Goal: Task Accomplishment & Management: Manage account settings

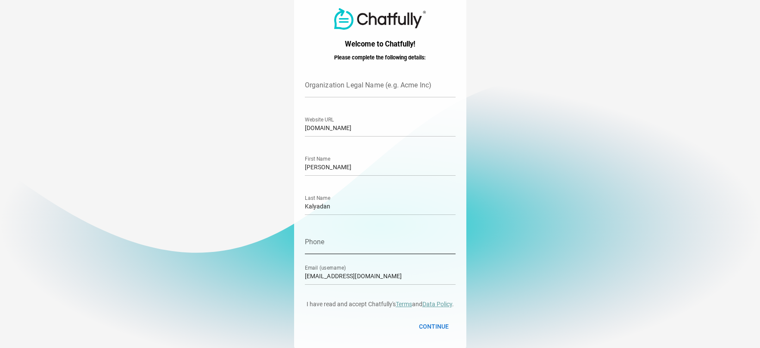
scroll to position [3, 0]
drag, startPoint x: 330, startPoint y: 274, endPoint x: 254, endPoint y: 280, distance: 76.9
click at [254, 280] on main "Welcome to Chatfully! Please complete the following details: Organization Legal…" at bounding box center [380, 172] width 760 height 351
type input "[EMAIL_ADDRESS][DOMAIN_NAME]"
click at [382, 84] on input "Organization Legal Name (e.g. Acme Inc)" at bounding box center [380, 85] width 151 height 24
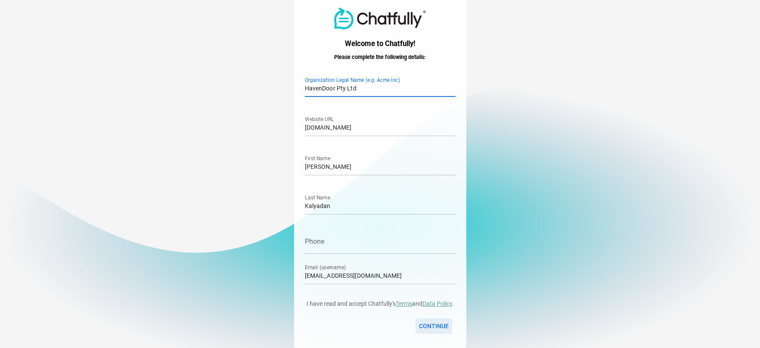
type input "HavenDoor Pty Ltd"
click at [435, 327] on span "Continue" at bounding box center [434, 326] width 30 height 10
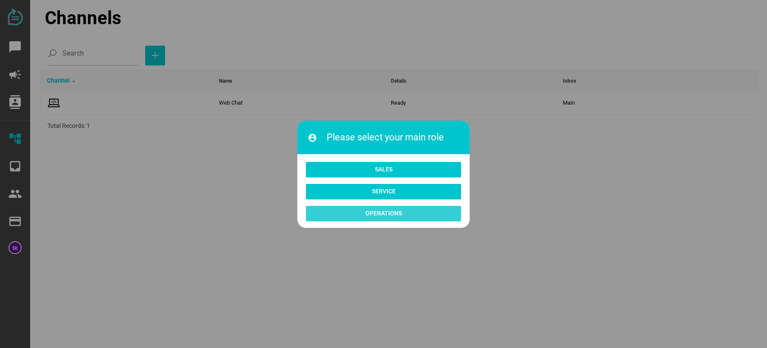
click at [383, 208] on span "Operations" at bounding box center [383, 213] width 37 height 10
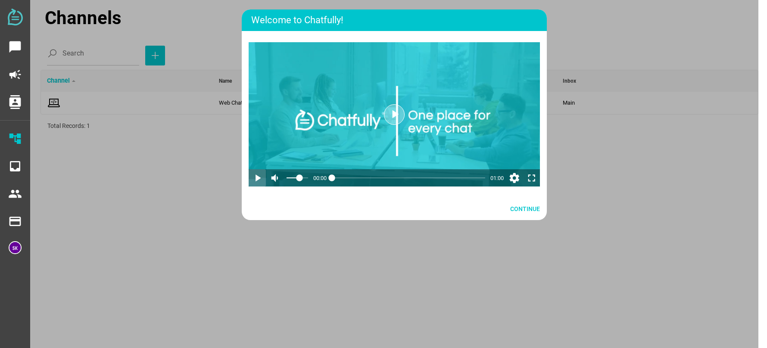
click at [259, 177] on icon "play_arrow" at bounding box center [257, 178] width 12 height 12
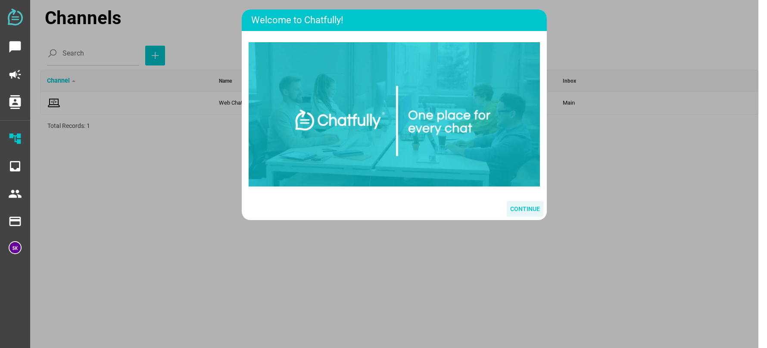
click at [525, 214] on span "Continue" at bounding box center [525, 209] width 30 height 10
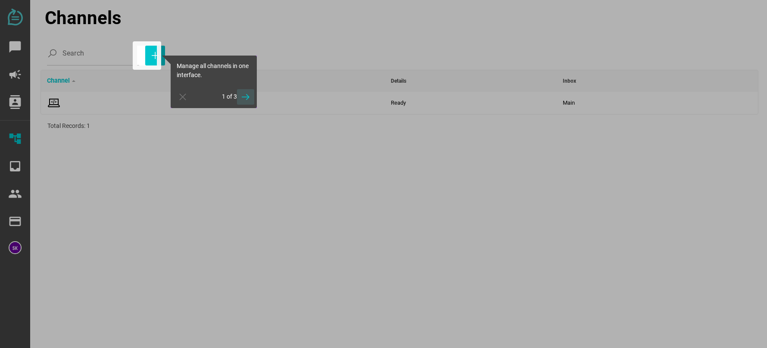
click at [245, 100] on icon "button" at bounding box center [245, 97] width 10 height 10
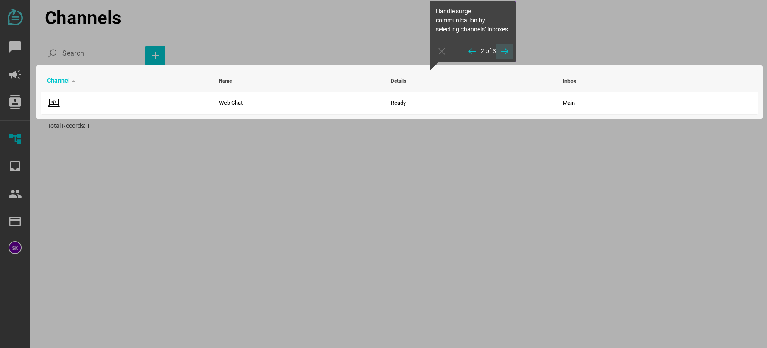
click at [503, 56] on icon "button" at bounding box center [504, 51] width 10 height 10
click at [505, 45] on icon "button" at bounding box center [504, 45] width 10 height 10
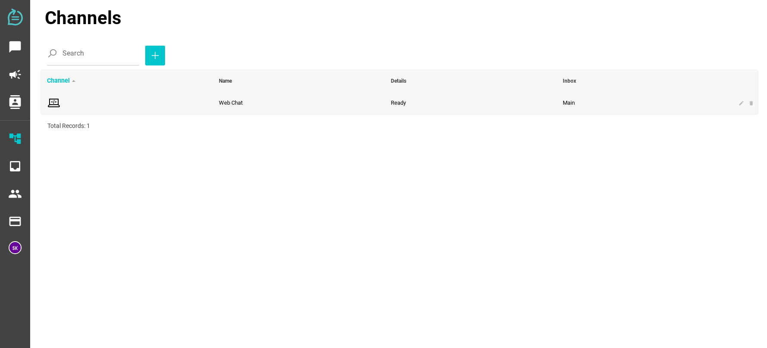
click at [242, 100] on span "Web Chat" at bounding box center [231, 102] width 24 height 6
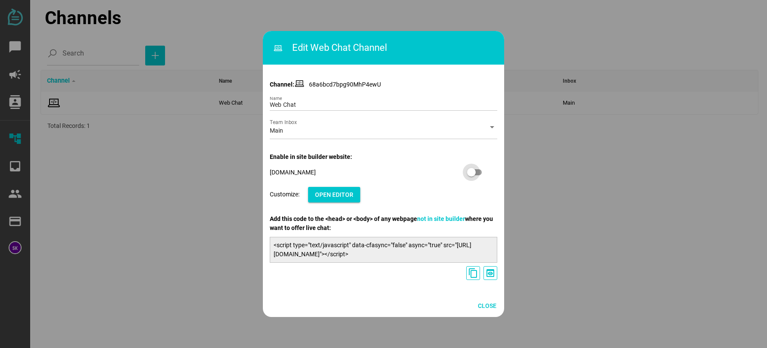
click at [481, 172] on div at bounding box center [475, 172] width 14 height 6
click at [470, 274] on icon "content_copy" at bounding box center [473, 273] width 10 height 10
click at [488, 275] on icon "preview" at bounding box center [490, 273] width 10 height 10
click at [347, 193] on span "Open Editor" at bounding box center [334, 194] width 38 height 10
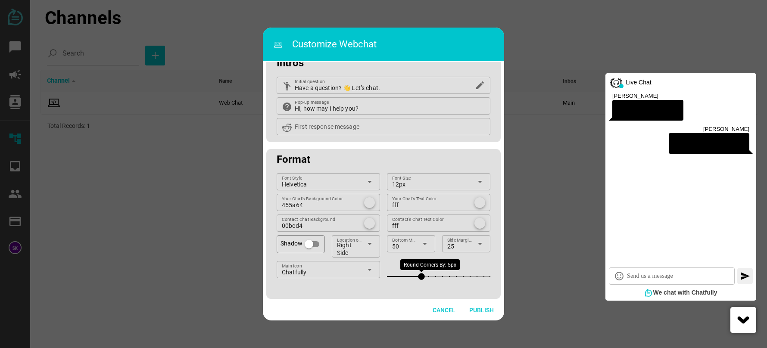
scroll to position [74, 0]
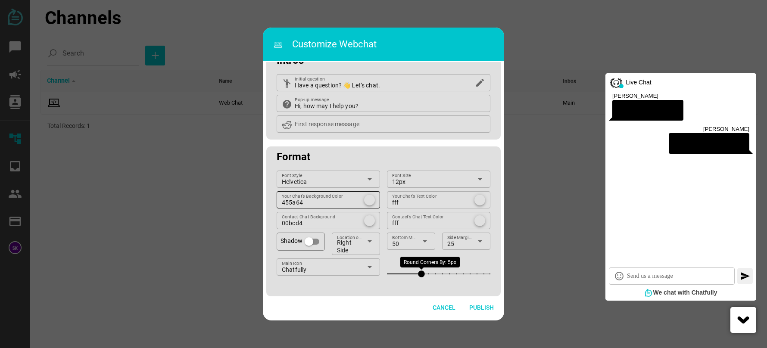
click at [370, 198] on div at bounding box center [369, 200] width 11 height 11
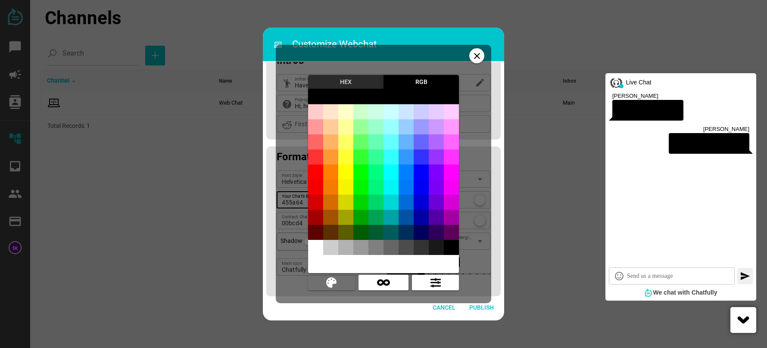
click at [329, 177] on div at bounding box center [330, 172] width 15 height 15
type input "rgb(255,128,0)"
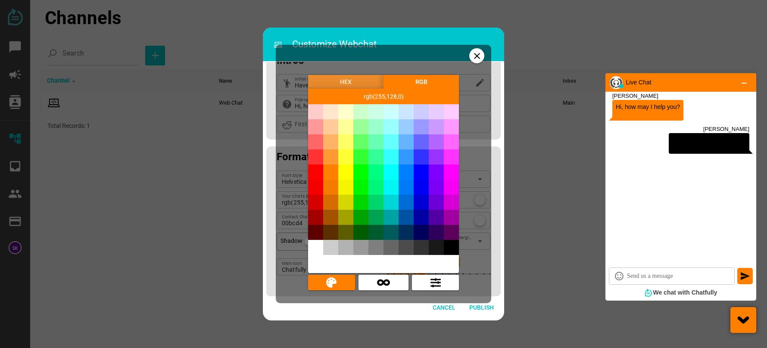
click at [360, 202] on div at bounding box center [360, 202] width 15 height 15
type input "rgb(0,214,0)"
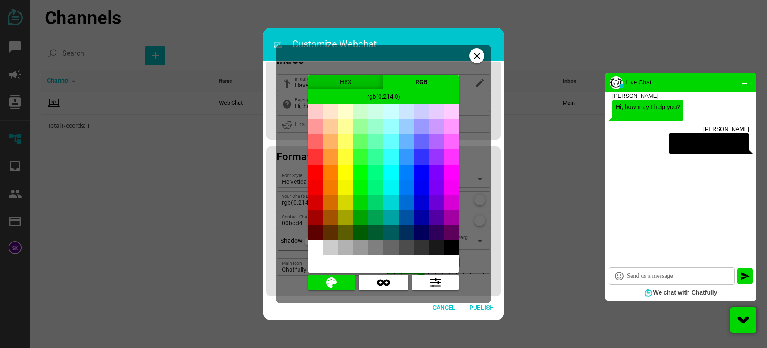
click at [363, 220] on div at bounding box center [360, 217] width 15 height 15
type input "rgb(0,163,0)"
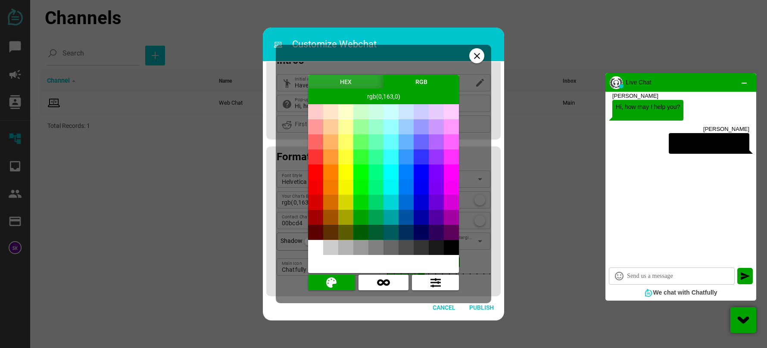
click at [326, 205] on div at bounding box center [330, 202] width 15 height 15
type input "rgb(214,108,0)"
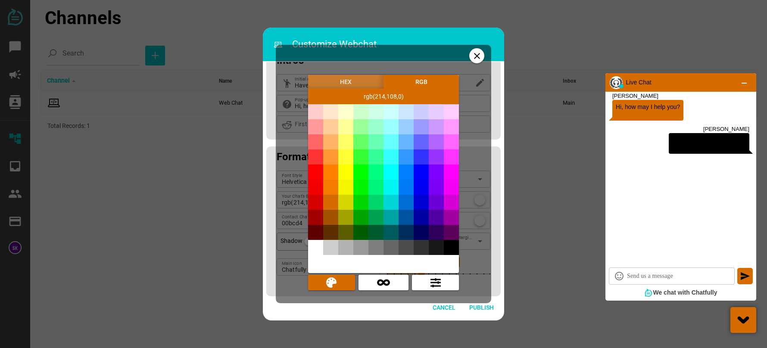
click at [325, 190] on div at bounding box center [330, 187] width 15 height 15
type input "rgb(245,123,0)"
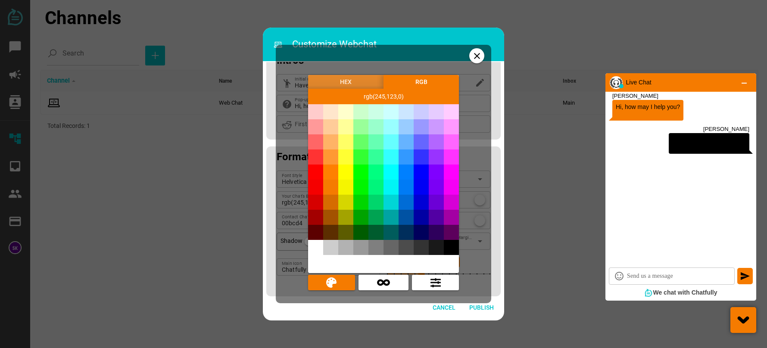
click at [327, 167] on div at bounding box center [330, 172] width 15 height 15
type input "rgb(255,128,0)"
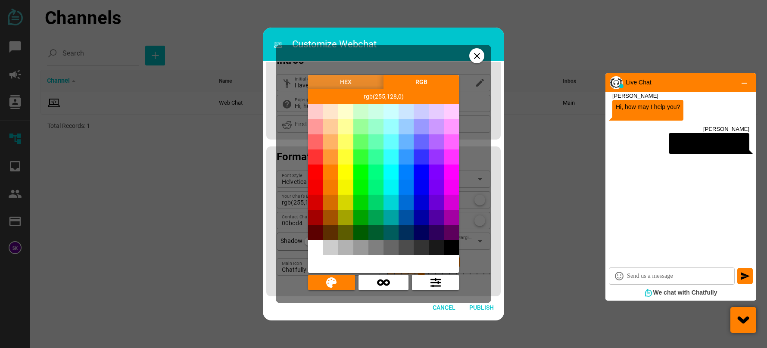
click at [331, 172] on div at bounding box center [330, 172] width 15 height 15
click at [365, 218] on div at bounding box center [360, 217] width 15 height 15
type input "rgb(0,163,0)"
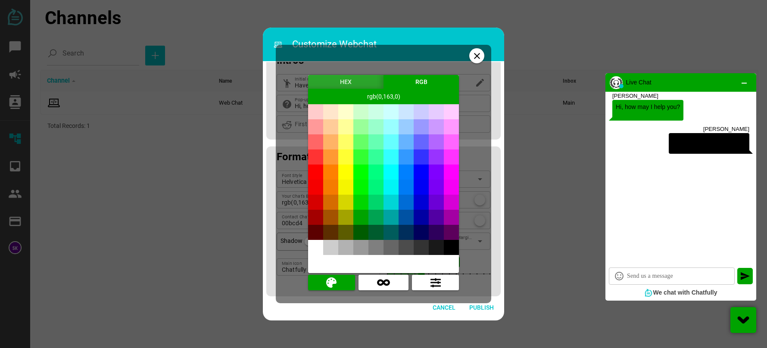
click at [359, 207] on div at bounding box center [360, 202] width 15 height 15
type input "rgb(0,214,0)"
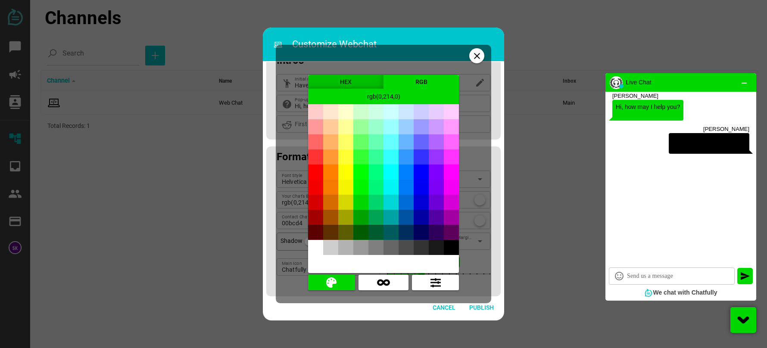
click at [361, 220] on div at bounding box center [360, 217] width 15 height 15
type input "rgb(0,163,0)"
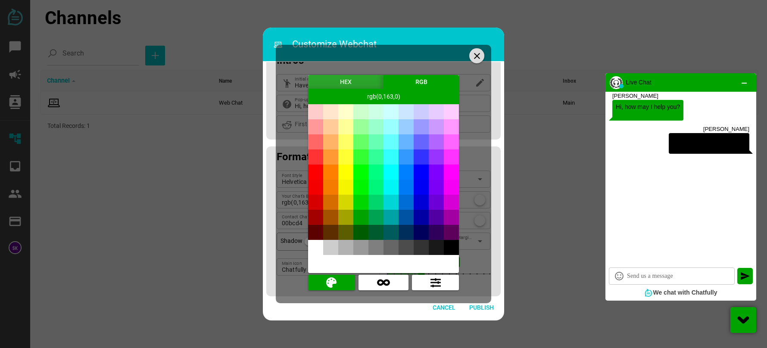
click at [477, 56] on icon "close" at bounding box center [477, 56] width 10 height 10
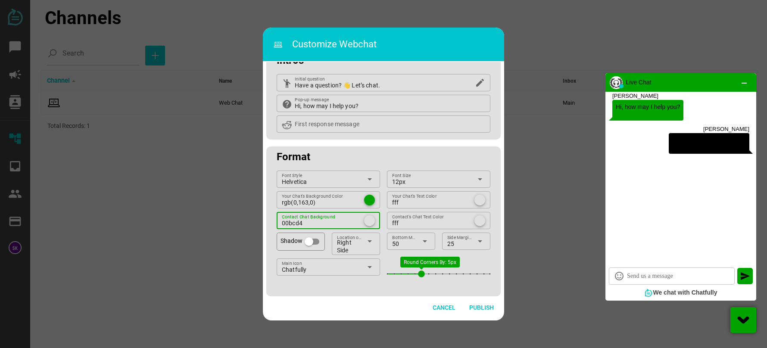
click at [369, 220] on div at bounding box center [369, 220] width 11 height 11
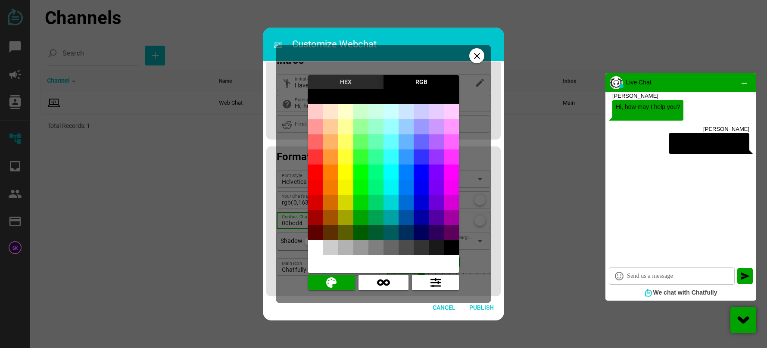
click at [331, 191] on div at bounding box center [330, 187] width 15 height 15
type input "rgb(245,123,0)"
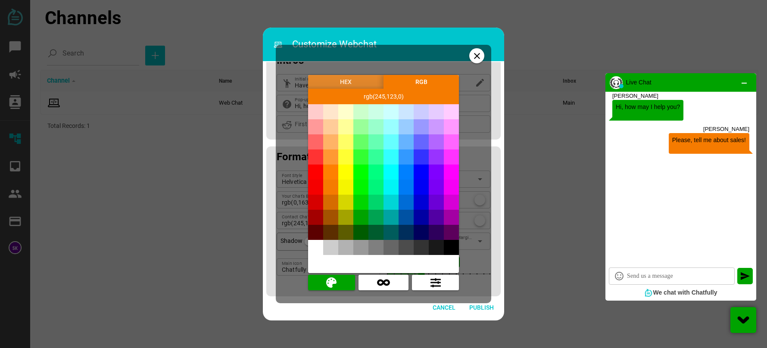
click at [390, 202] on div at bounding box center [390, 202] width 15 height 15
type input "rgb(0,214,214)"
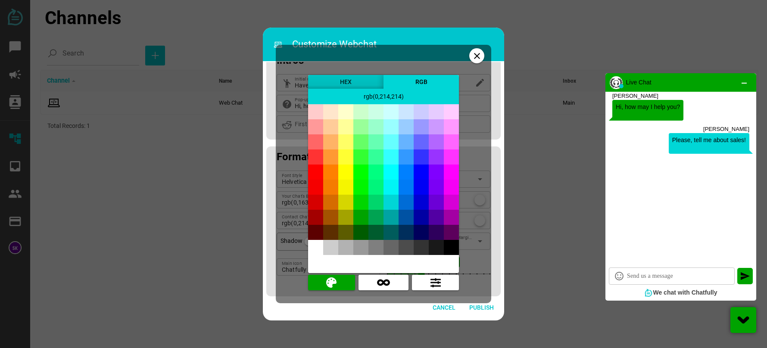
click at [390, 190] on div at bounding box center [390, 187] width 15 height 15
type input "rgb(0,245,245)"
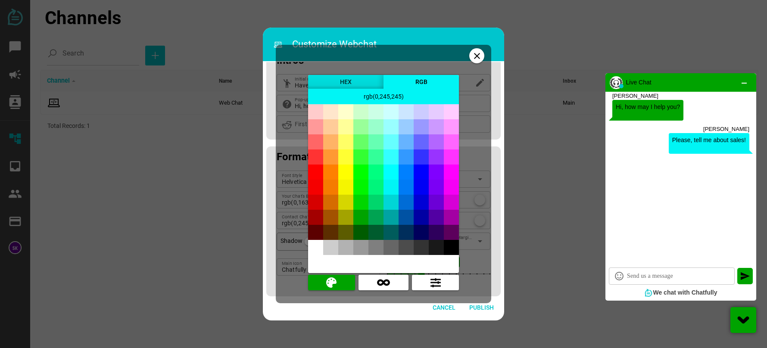
click at [329, 190] on div at bounding box center [330, 187] width 15 height 15
type input "rgb(245,123,0)"
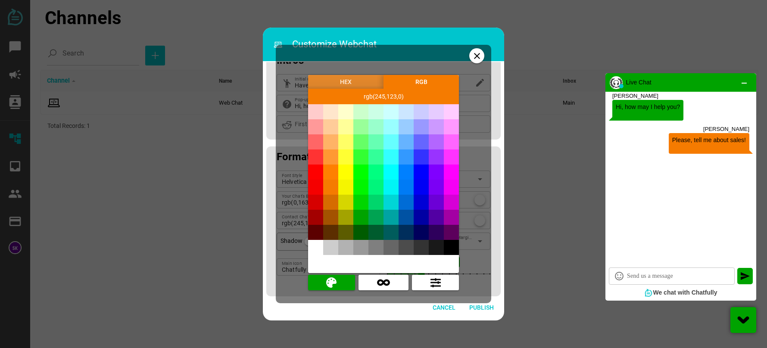
click at [449, 245] on div at bounding box center [451, 247] width 15 height 15
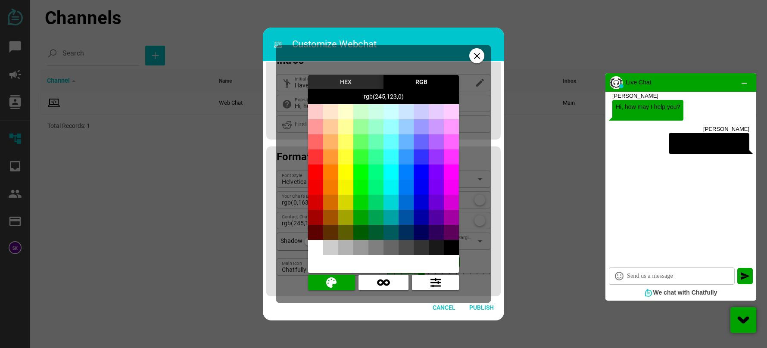
type input "rgb(0,0,0)"
click at [423, 249] on div at bounding box center [420, 247] width 15 height 15
type input "rgb(51,51,51)"
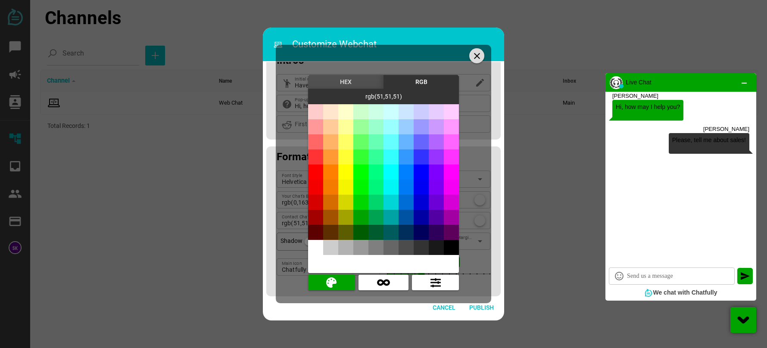
click at [479, 59] on icon "close" at bounding box center [477, 56] width 10 height 10
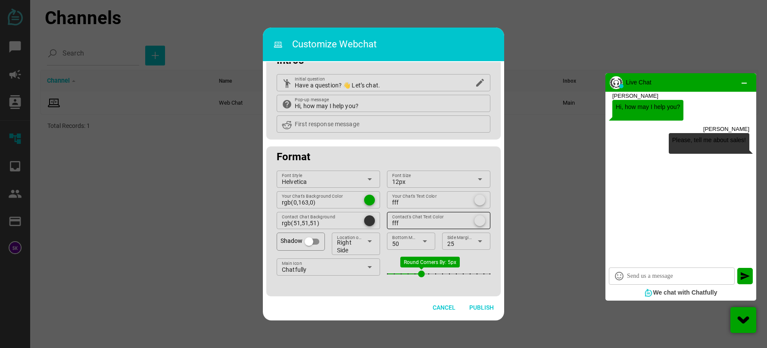
click at [477, 221] on div at bounding box center [479, 220] width 11 height 11
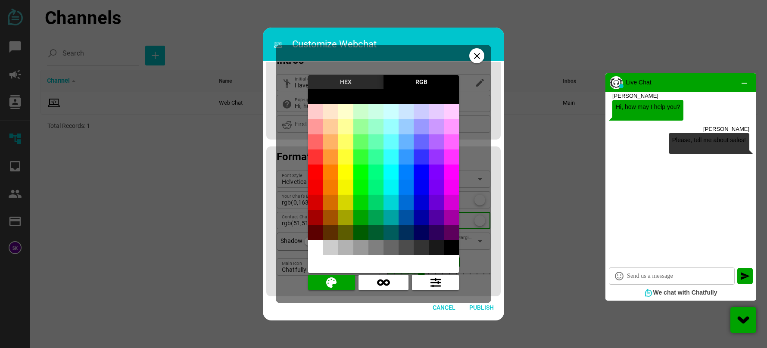
click at [319, 244] on div at bounding box center [315, 247] width 15 height 15
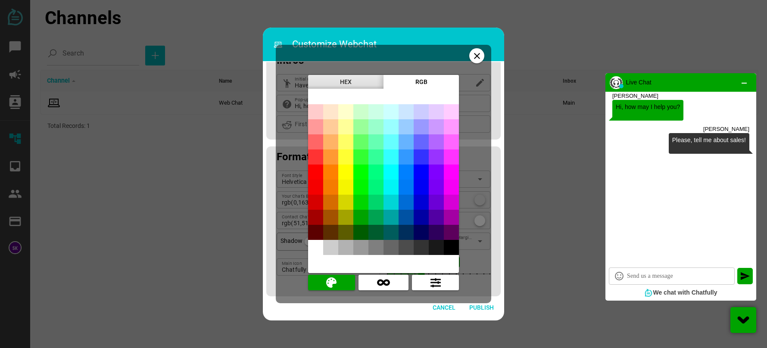
type input "rgb(255,255,255)"
click at [475, 56] on icon "close" at bounding box center [477, 56] width 10 height 10
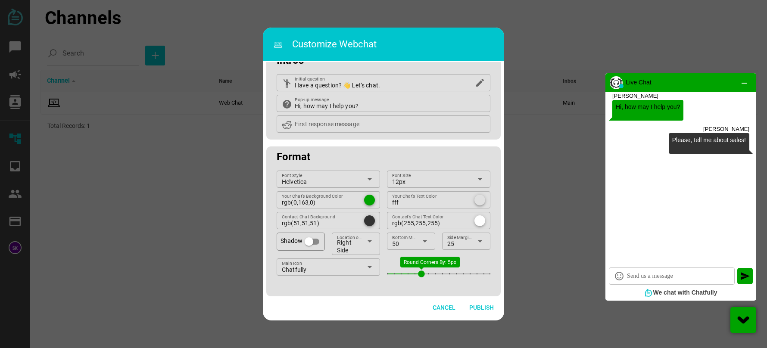
scroll to position [0, 0]
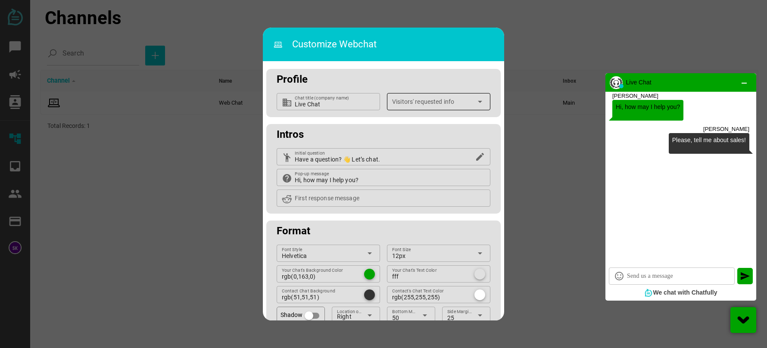
click at [453, 101] on div at bounding box center [432, 104] width 80 height 11
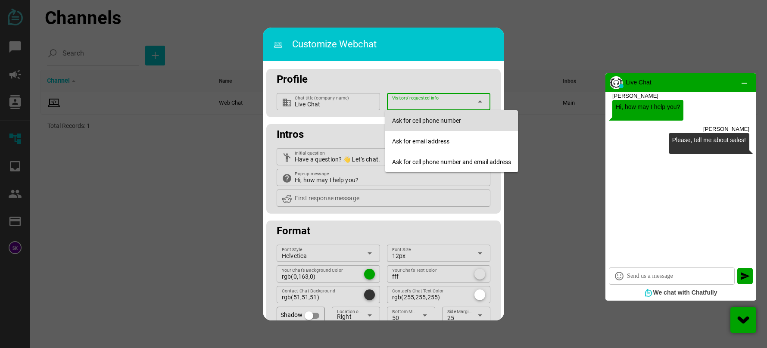
click at [470, 121] on div "Ask for cell phone number" at bounding box center [451, 120] width 119 height 7
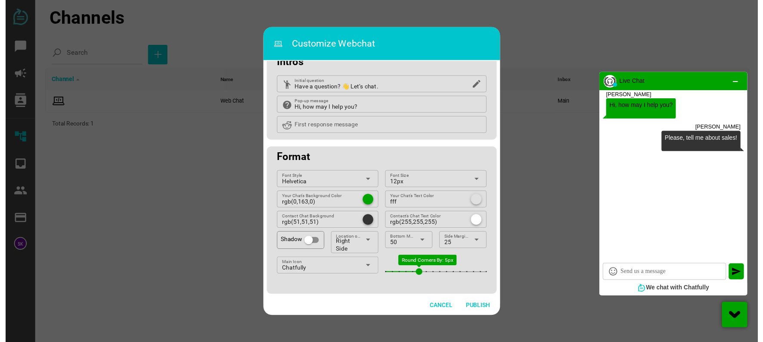
scroll to position [74, 0]
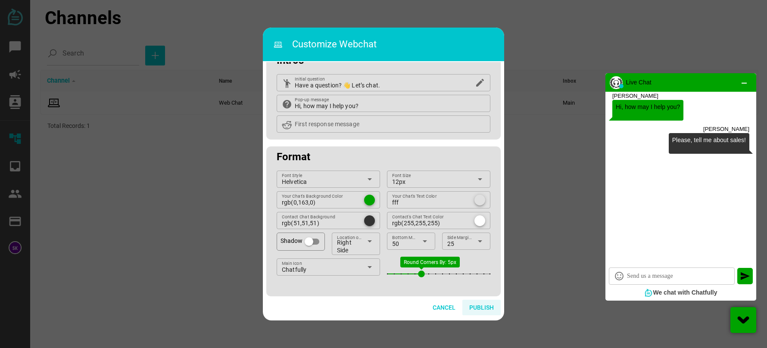
click at [481, 309] on span "Publish" at bounding box center [481, 307] width 25 height 10
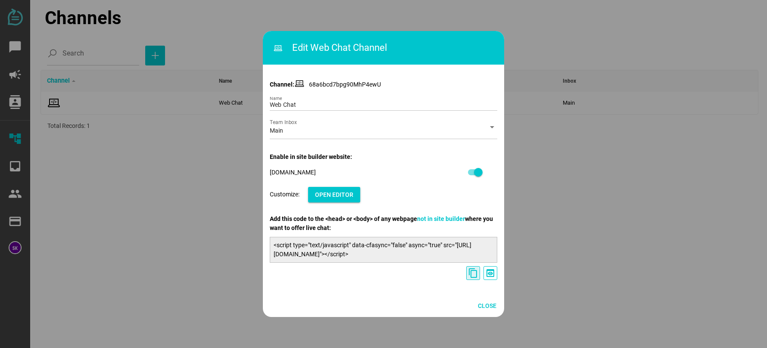
click at [476, 273] on icon "content_copy" at bounding box center [473, 273] width 10 height 10
click at [482, 304] on span "Close" at bounding box center [487, 306] width 19 height 10
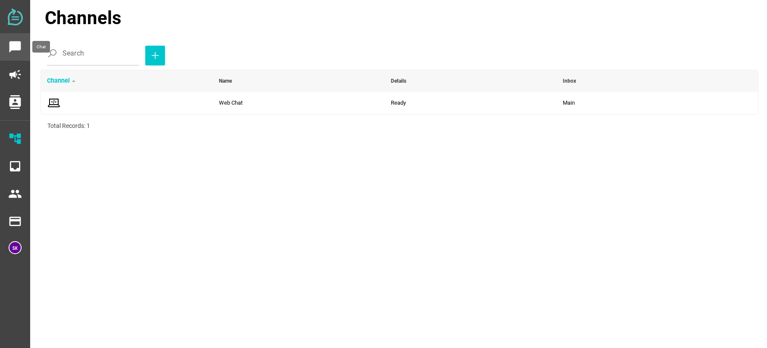
click at [12, 43] on icon "chat_bubble" at bounding box center [15, 47] width 14 height 14
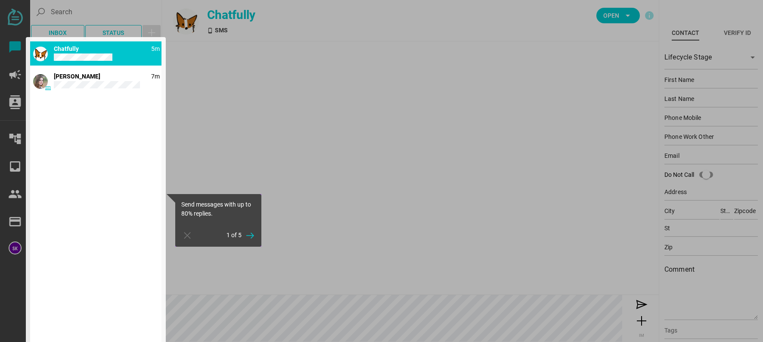
type input "Demo"
type input "Contact"
type input "15554443333"
type input "[EMAIL_ADDRESS][DOMAIN_NAME]"
type input "[STREET_ADDRESS]"
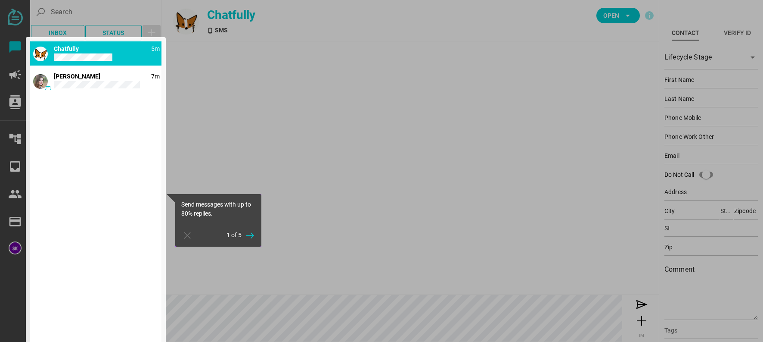
type input "[PERSON_NAME][GEOGRAPHIC_DATA]"
type input "CA"
type input "90210"
type input "CA"
type input "90210"
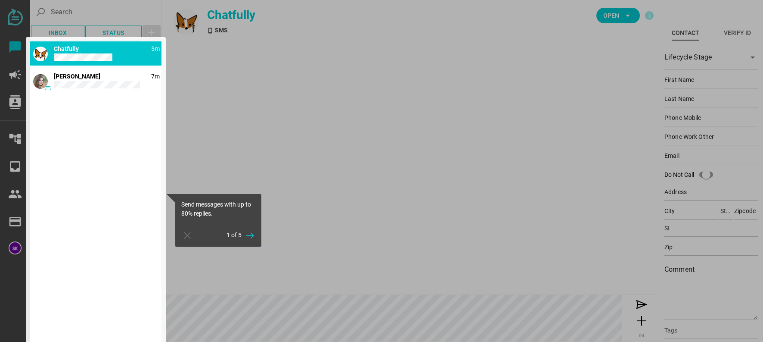
type textarea "This is an example contact for demo purposes."
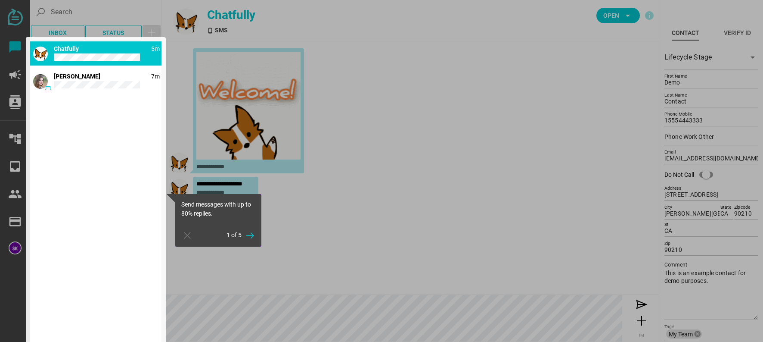
click at [14, 102] on div at bounding box center [15, 171] width 30 height 342
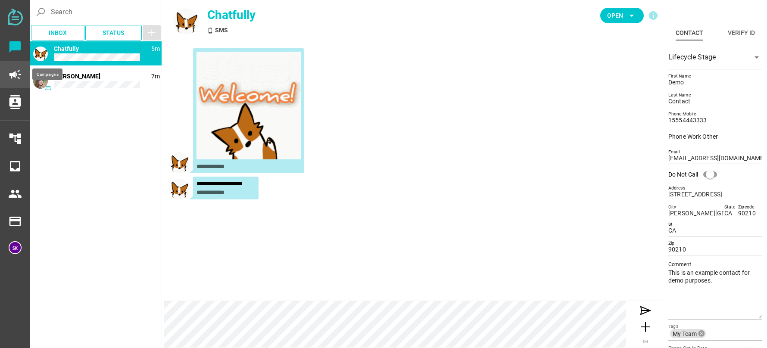
click at [18, 74] on icon "campaign" at bounding box center [15, 75] width 14 height 14
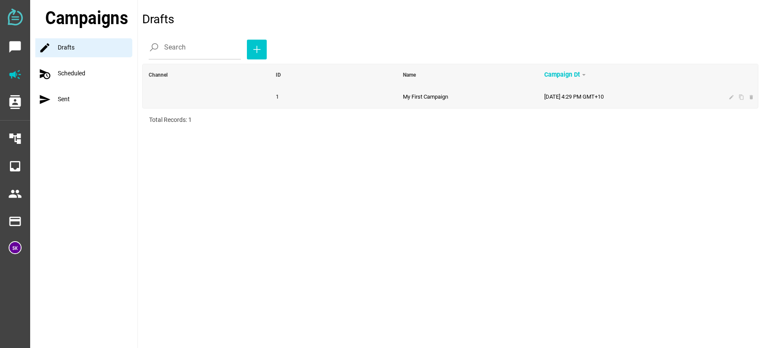
click at [370, 93] on td "1" at bounding box center [333, 97] width 127 height 22
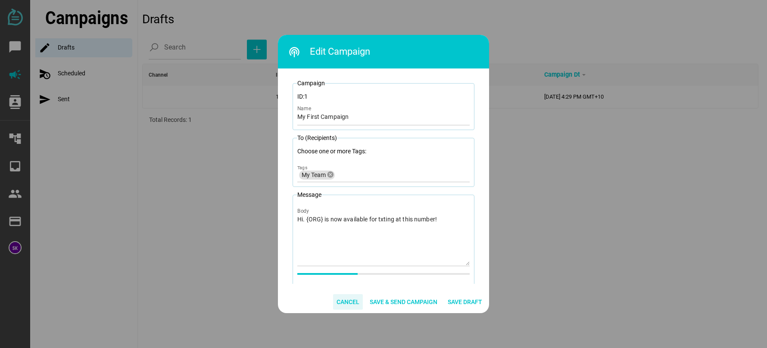
click at [346, 304] on span "Cancel" at bounding box center [347, 302] width 23 height 10
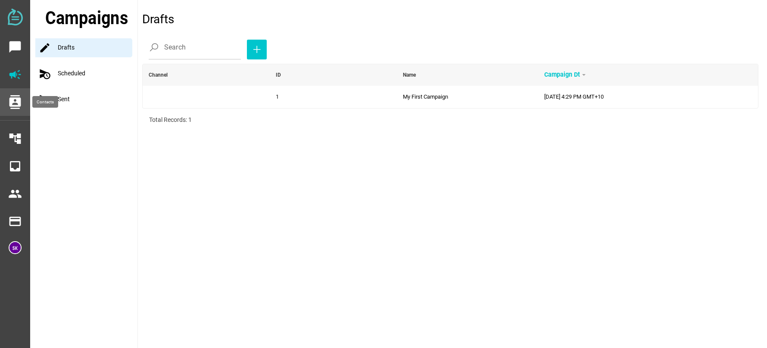
click at [18, 103] on icon "contacts" at bounding box center [15, 102] width 14 height 14
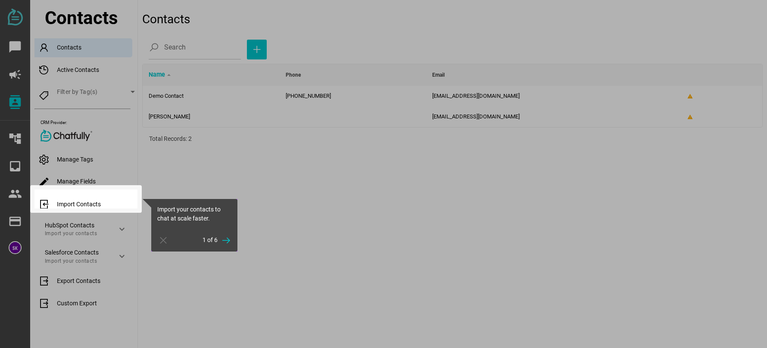
click at [10, 142] on div at bounding box center [17, 174] width 34 height 348
click at [129, 138] on div at bounding box center [85, 94] width 103 height 189
click at [224, 245] on icon "button" at bounding box center [226, 240] width 10 height 10
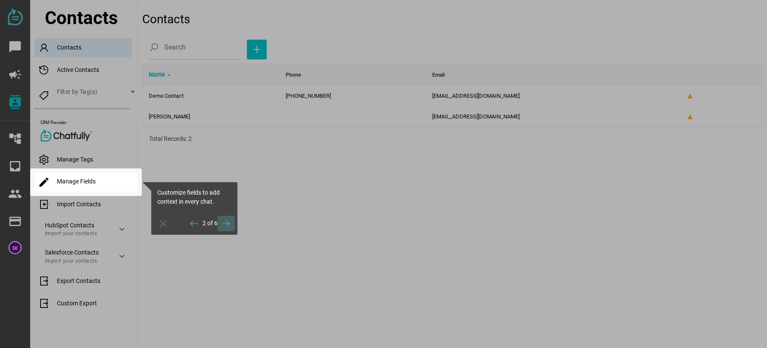
click at [231, 228] on icon "button" at bounding box center [226, 223] width 10 height 10
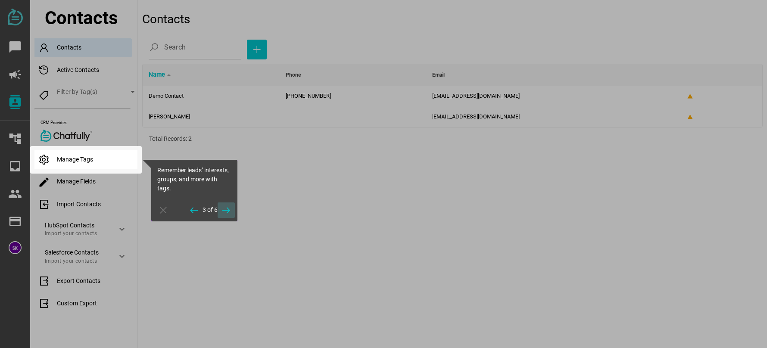
click at [227, 214] on icon "button" at bounding box center [226, 210] width 10 height 10
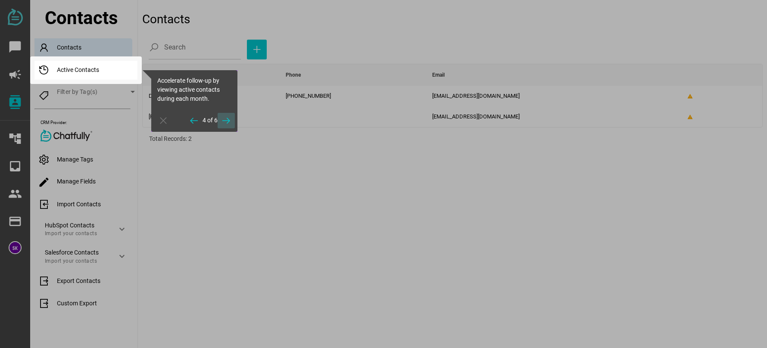
click at [232, 123] on span "button" at bounding box center [225, 121] width 17 height 16
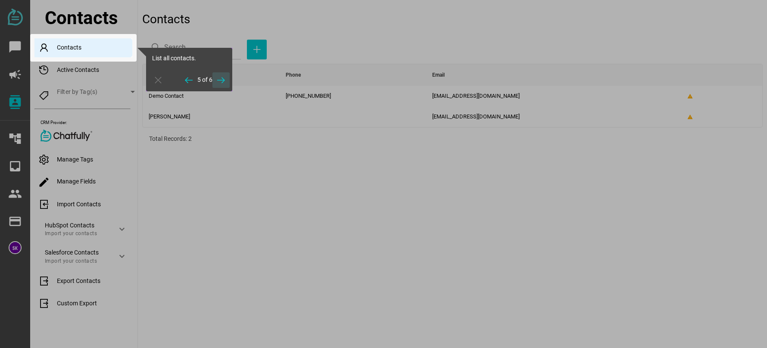
click at [224, 81] on icon "button" at bounding box center [221, 80] width 10 height 10
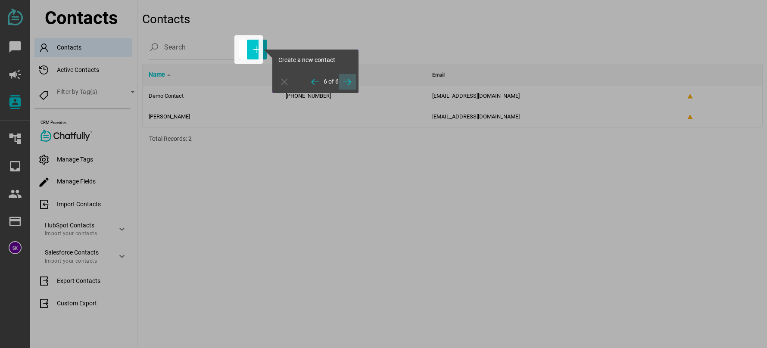
click at [348, 79] on icon "button" at bounding box center [347, 82] width 10 height 10
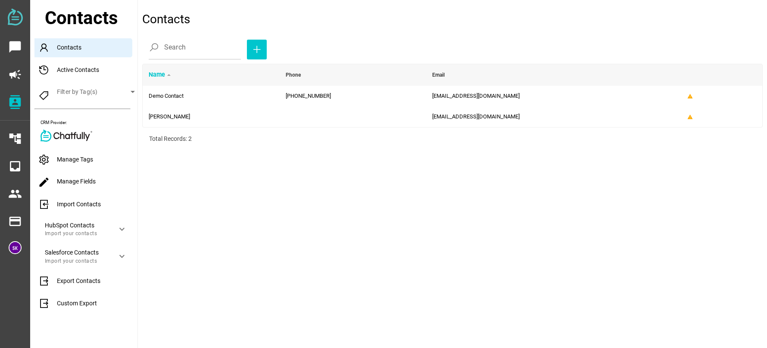
click at [72, 134] on img at bounding box center [66, 136] width 52 height 12
click at [17, 19] on img at bounding box center [15, 17] width 15 height 17
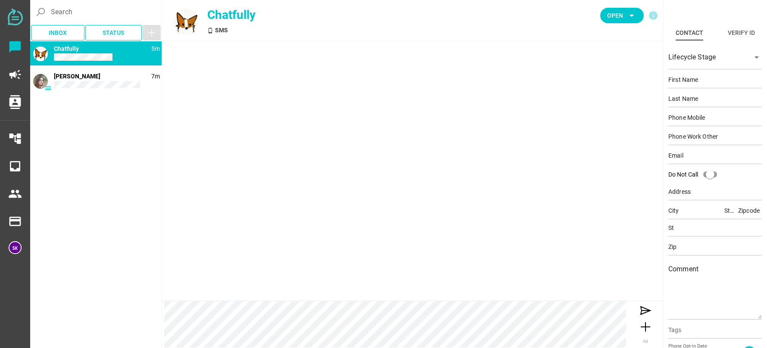
type input "Demo"
type input "Contact"
type input "15554443333"
type input "[EMAIL_ADDRESS][DOMAIN_NAME]"
type input "[STREET_ADDRESS]"
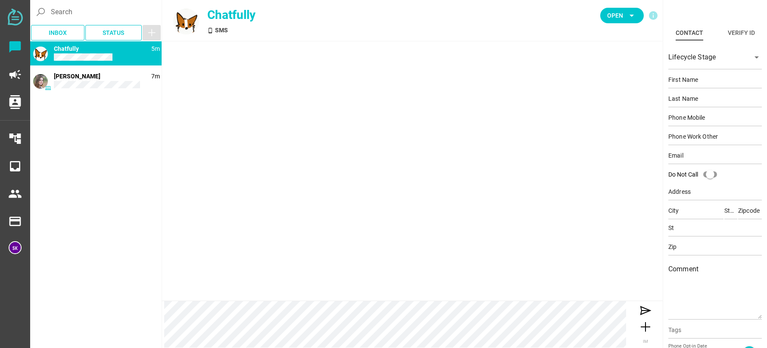
type input "[PERSON_NAME][GEOGRAPHIC_DATA]"
type input "CA"
type input "90210"
type input "CA"
type input "90210"
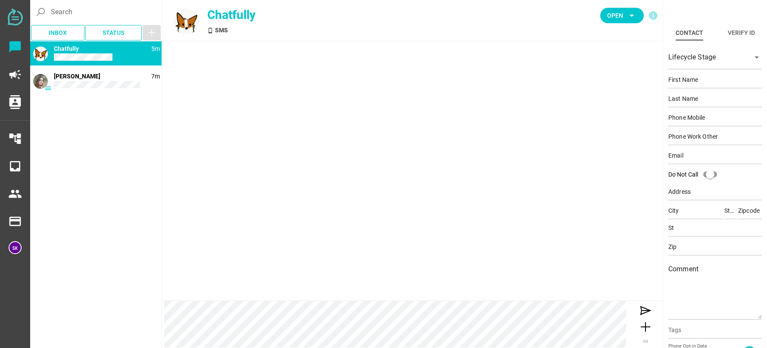
type textarea "This is an example contact for demo purposes."
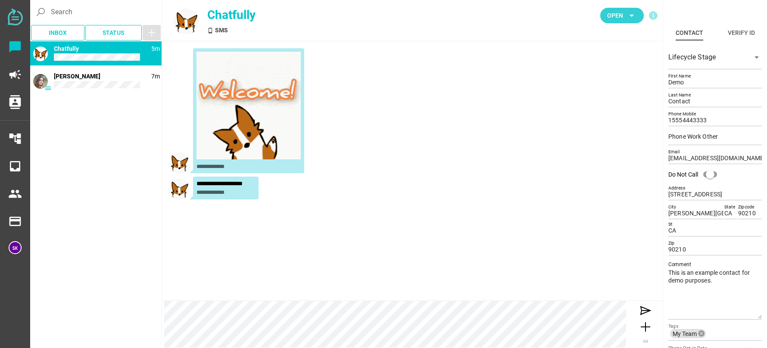
click at [631, 14] on icon "arrow_drop_down" at bounding box center [631, 15] width 10 height 10
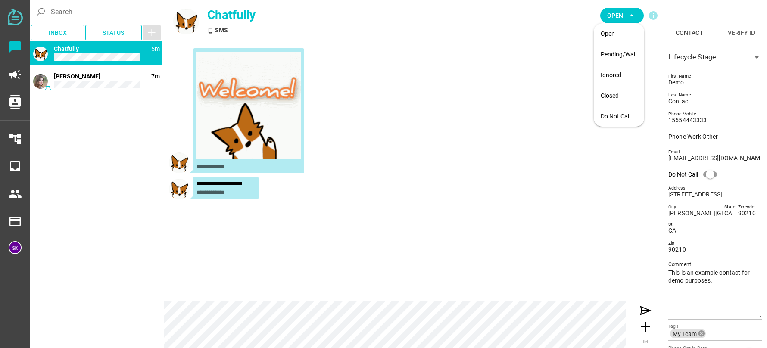
click at [572, 118] on div "**********" at bounding box center [412, 112] width 487 height 128
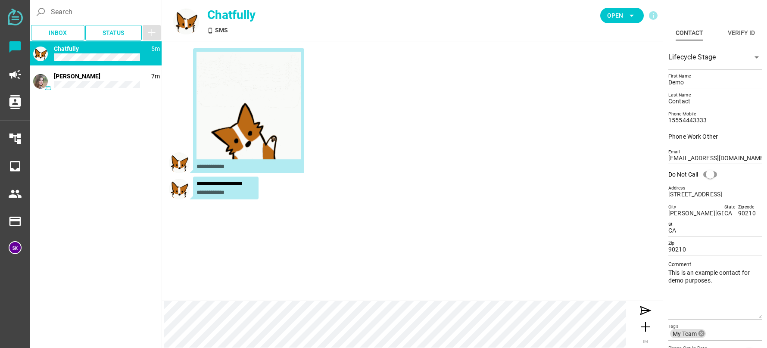
click at [711, 59] on div at bounding box center [707, 63] width 78 height 14
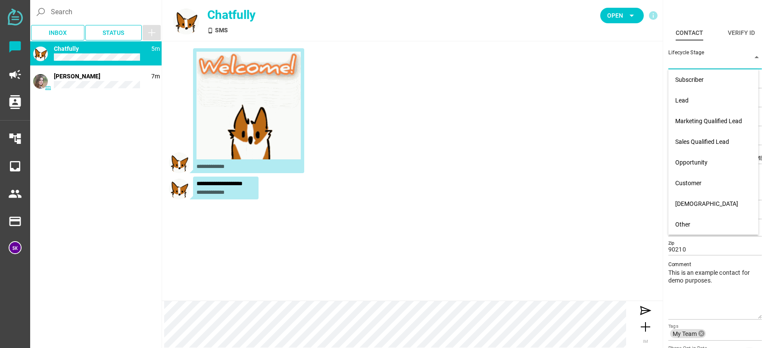
click at [708, 56] on div at bounding box center [707, 63] width 78 height 14
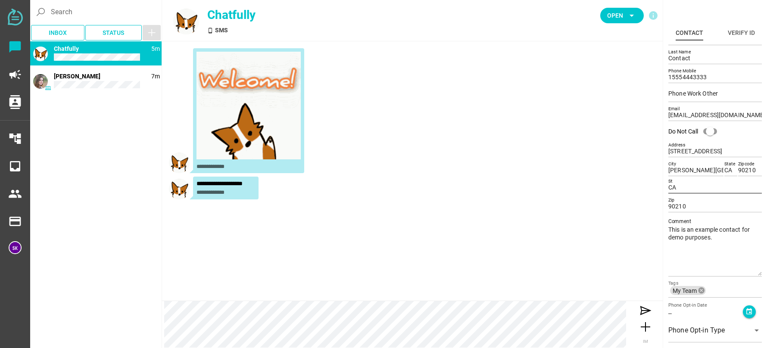
scroll to position [86, 0]
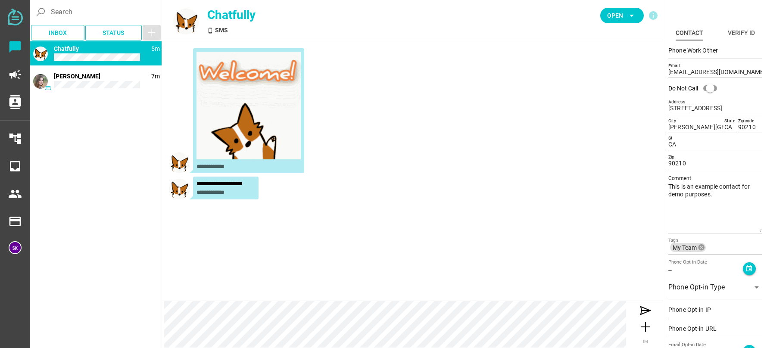
click at [15, 16] on img at bounding box center [15, 17] width 15 height 17
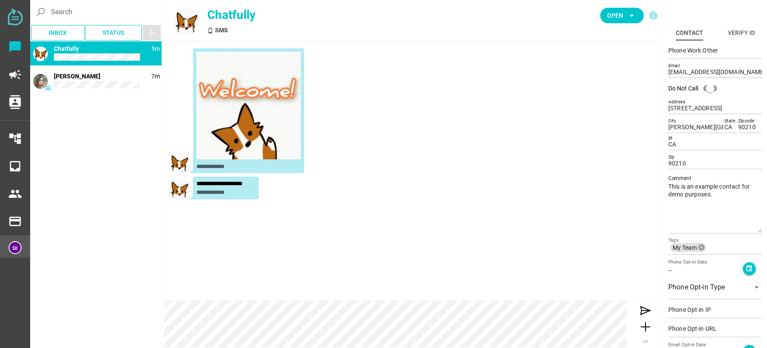
click at [18, 247] on img at bounding box center [15, 247] width 13 height 13
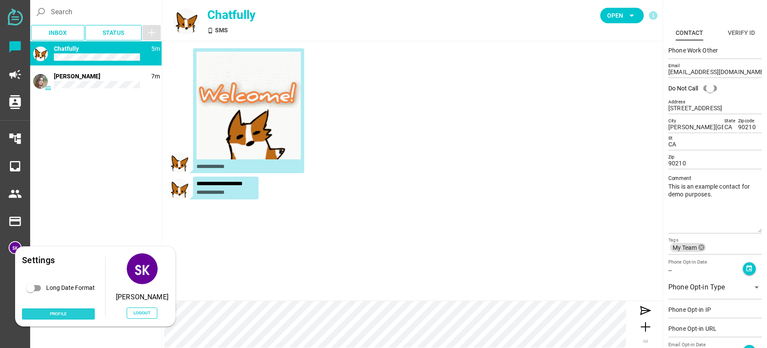
click at [64, 315] on span "Profile" at bounding box center [58, 313] width 17 height 7
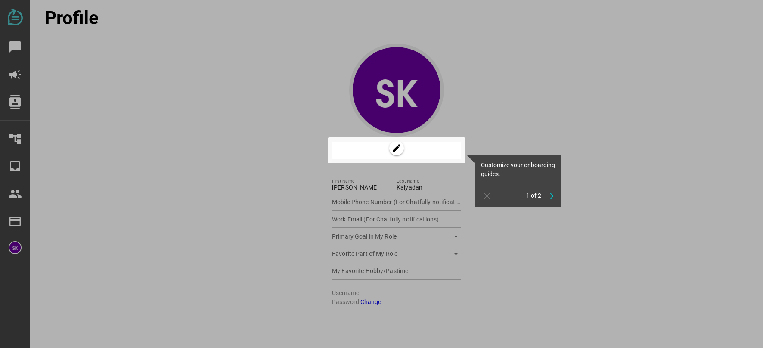
type input "[EMAIL_ADDRESS][DOMAIN_NAME]"
click at [513, 89] on div at bounding box center [612, 174] width 302 height 348
click at [491, 195] on icon "button" at bounding box center [487, 196] width 10 height 10
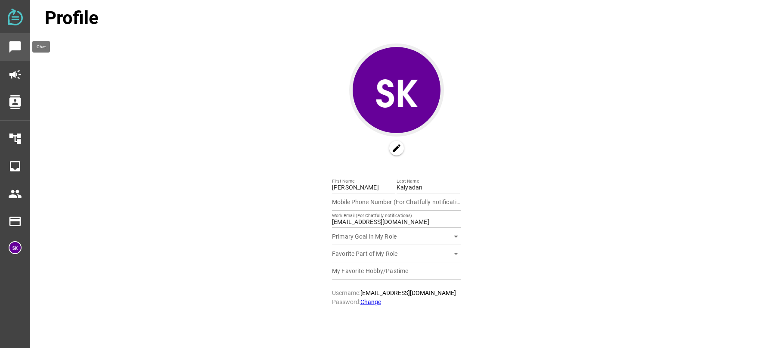
click at [13, 48] on icon "chat_bubble" at bounding box center [15, 47] width 14 height 14
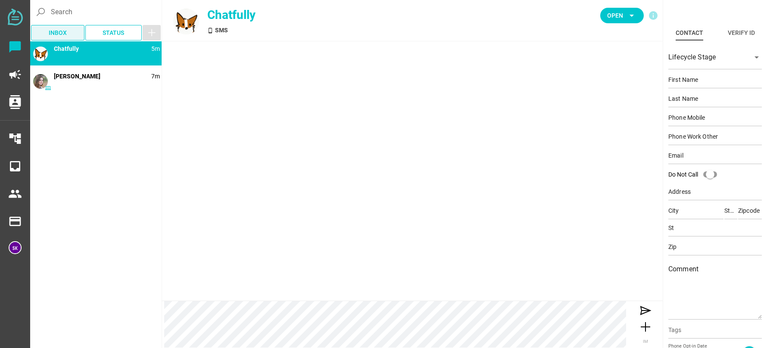
type input "Demo"
type input "Contact"
type input "15554443333"
type input "[EMAIL_ADDRESS][DOMAIN_NAME]"
type input "[STREET_ADDRESS]"
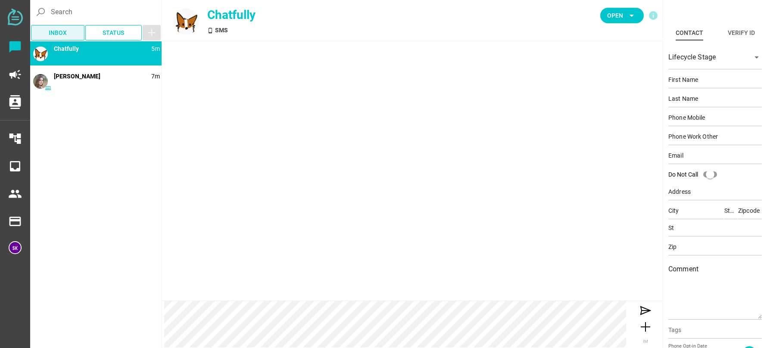
type input "[PERSON_NAME][GEOGRAPHIC_DATA]"
type input "CA"
type input "90210"
type input "CA"
type input "90210"
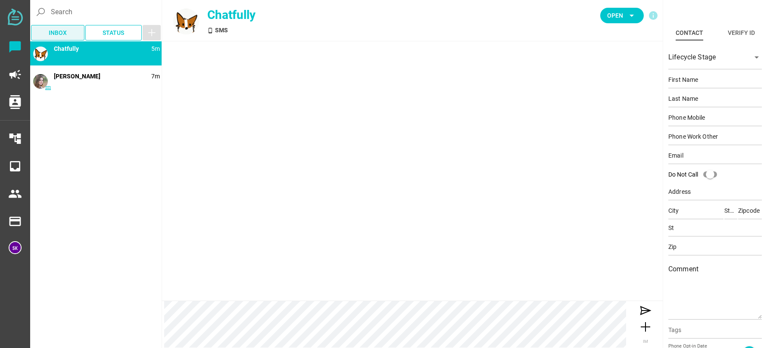
type textarea "This is an example contact for demo purposes."
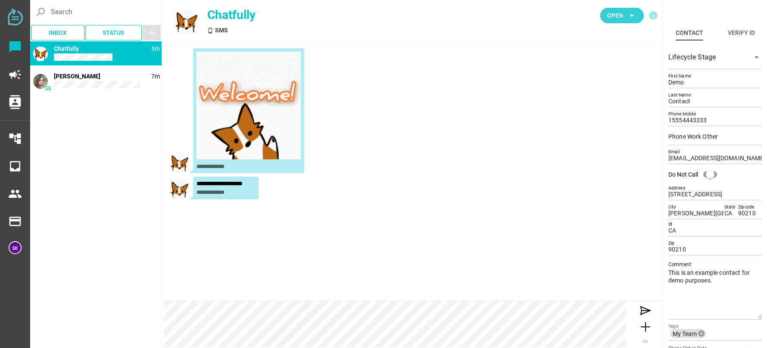
click at [618, 13] on span "Open" at bounding box center [615, 15] width 16 height 10
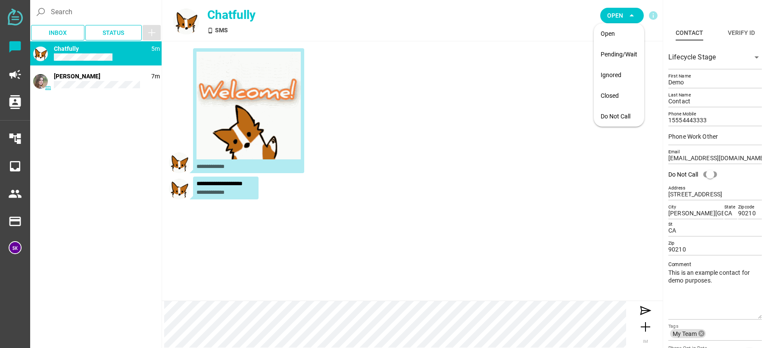
click at [559, 35] on div "Open arrow_drop_down info" at bounding box center [546, 20] width 234 height 41
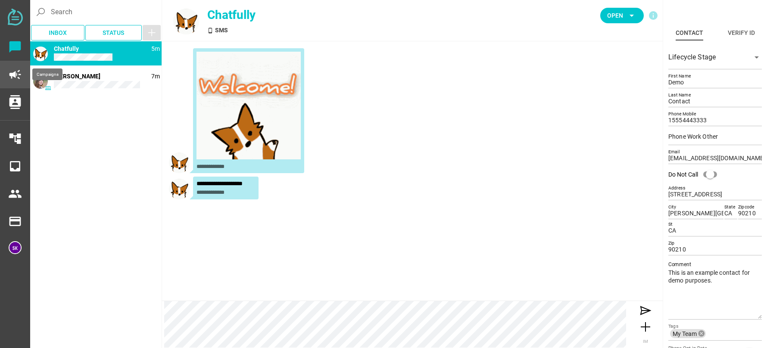
click at [18, 69] on icon "campaign" at bounding box center [15, 75] width 14 height 14
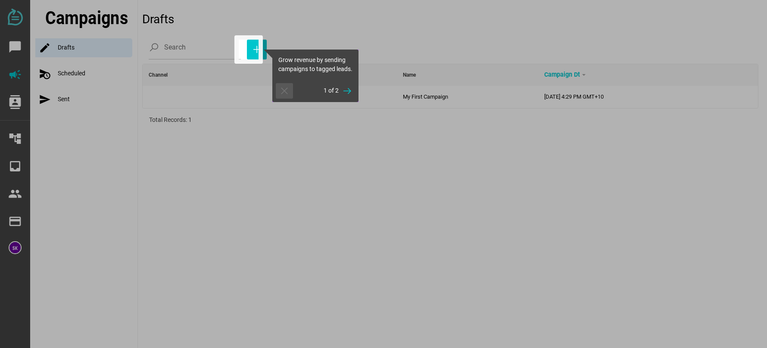
click at [283, 96] on icon "button" at bounding box center [284, 91] width 10 height 10
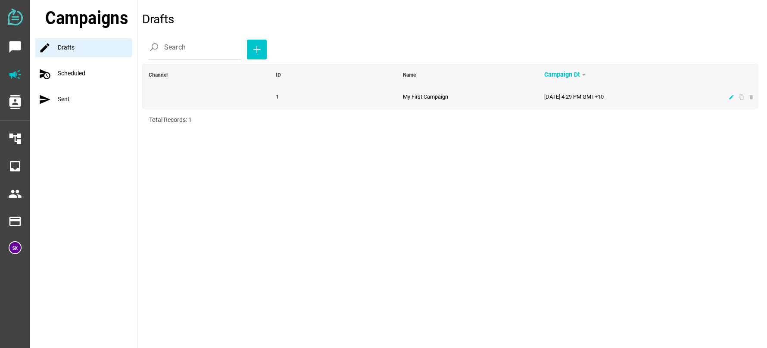
click at [733, 97] on icon "edit" at bounding box center [731, 97] width 6 height 6
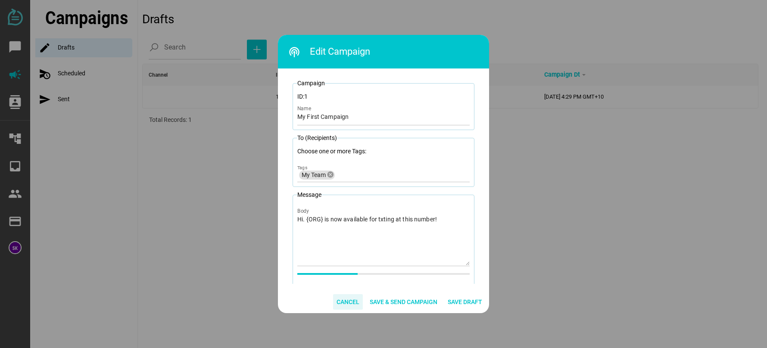
click at [339, 301] on span "Cancel" at bounding box center [347, 302] width 23 height 10
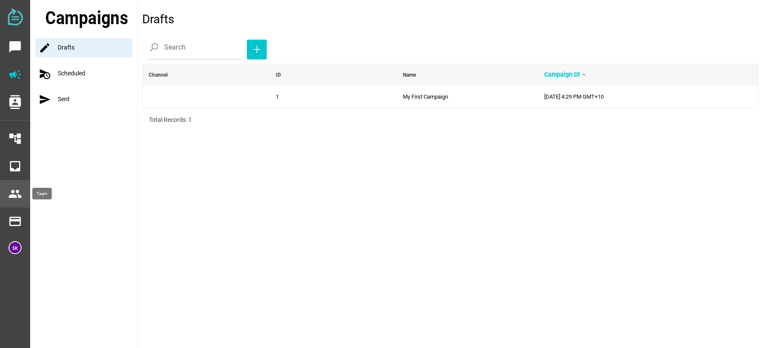
click at [12, 196] on icon "people" at bounding box center [15, 194] width 14 height 14
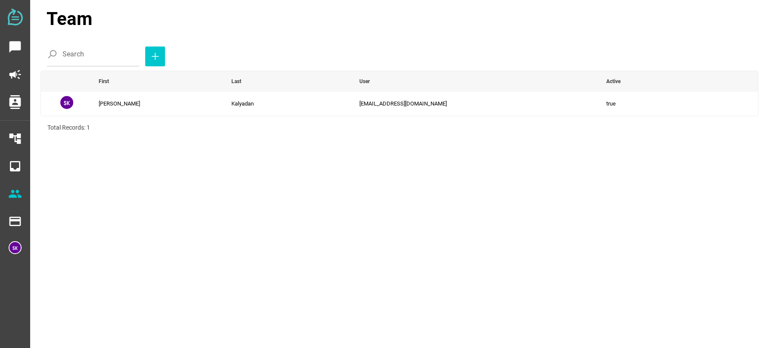
drag, startPoint x: 554, startPoint y: 100, endPoint x: 328, endPoint y: 122, distance: 227.2
drag, startPoint x: 328, startPoint y: 122, endPoint x: 227, endPoint y: 177, distance: 115.5
click at [227, 177] on main "Team Search First Last User Active Shinoj Kalyadan solutions@stroberri.com.au t…" at bounding box center [394, 174] width 728 height 348
click at [741, 104] on icon "edit" at bounding box center [741, 104] width 6 height 6
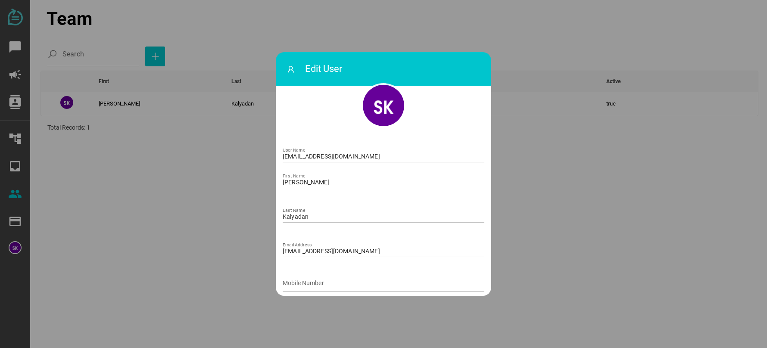
click at [552, 123] on div at bounding box center [383, 174] width 767 height 348
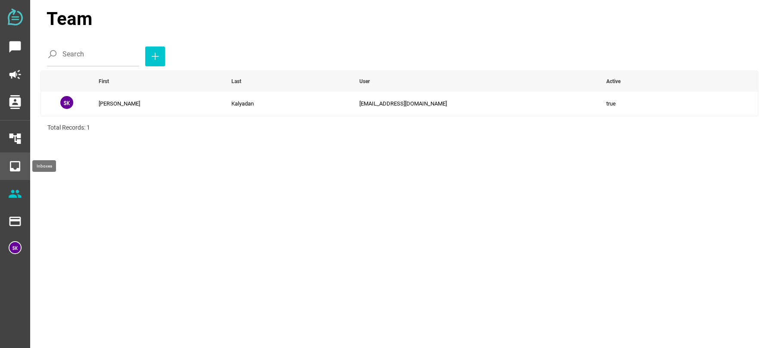
click at [13, 164] on icon "inbox" at bounding box center [15, 166] width 14 height 14
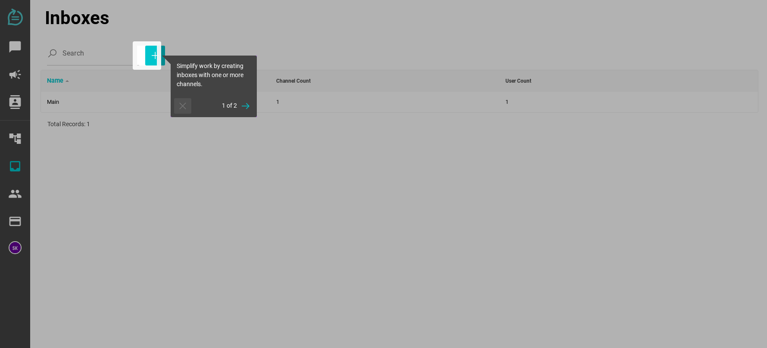
click at [180, 106] on icon "button" at bounding box center [182, 106] width 10 height 10
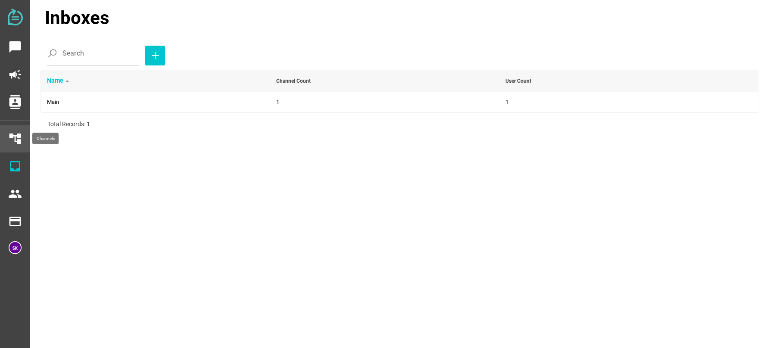
click at [15, 137] on icon "account_tree" at bounding box center [15, 139] width 14 height 14
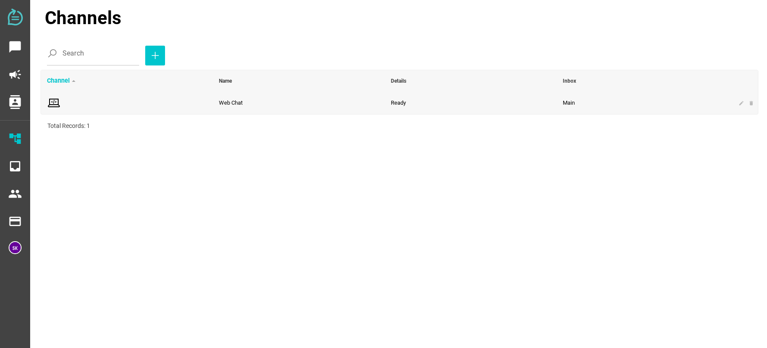
click at [129, 100] on span at bounding box center [127, 103] width 160 height 14
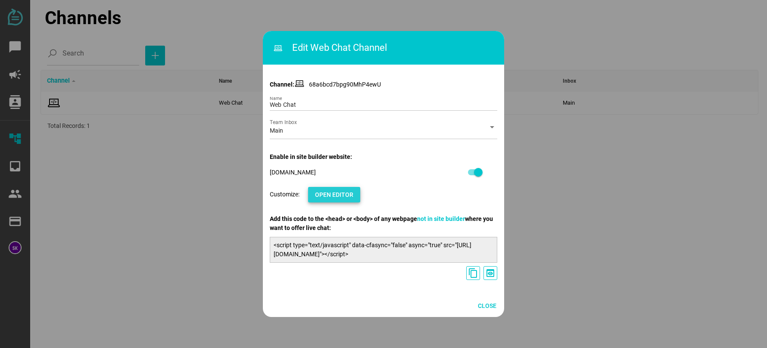
click at [351, 197] on span "Open Editor" at bounding box center [334, 194] width 38 height 10
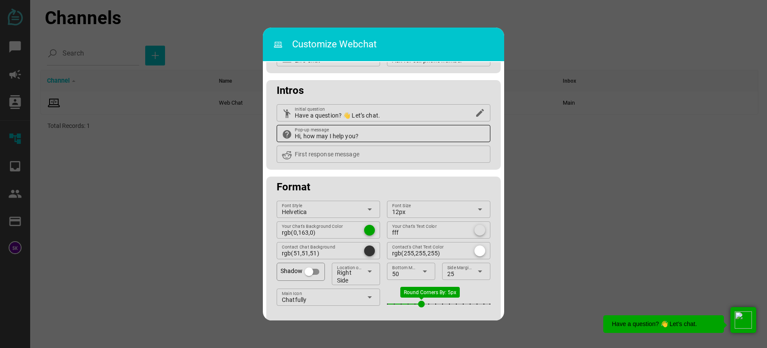
scroll to position [74, 0]
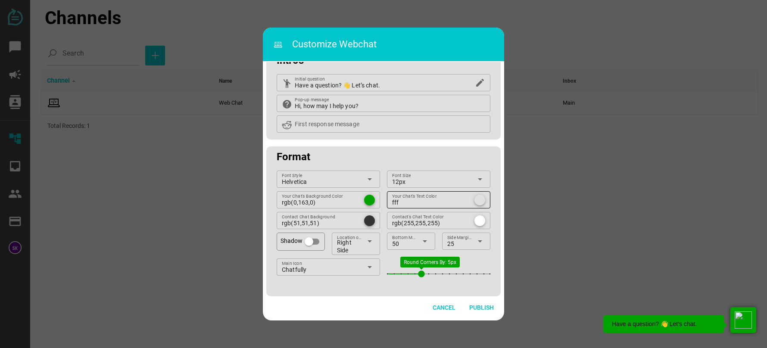
click at [477, 197] on div at bounding box center [479, 200] width 11 height 11
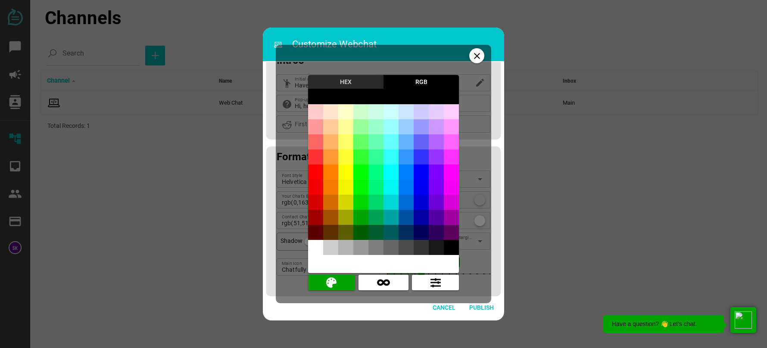
click at [447, 247] on div at bounding box center [451, 247] width 15 height 15
type input "rgb(0,0,0)"
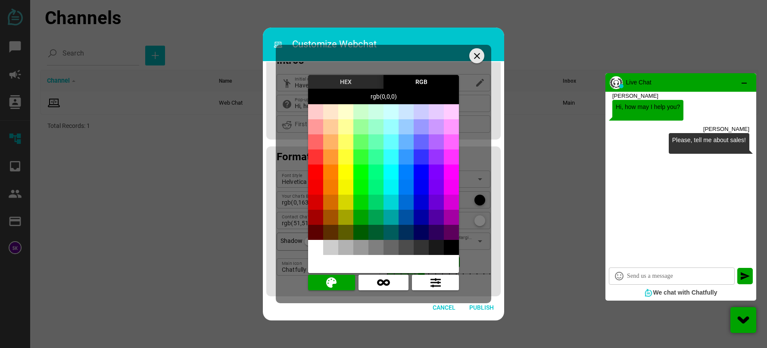
click at [478, 58] on icon "close" at bounding box center [477, 56] width 10 height 10
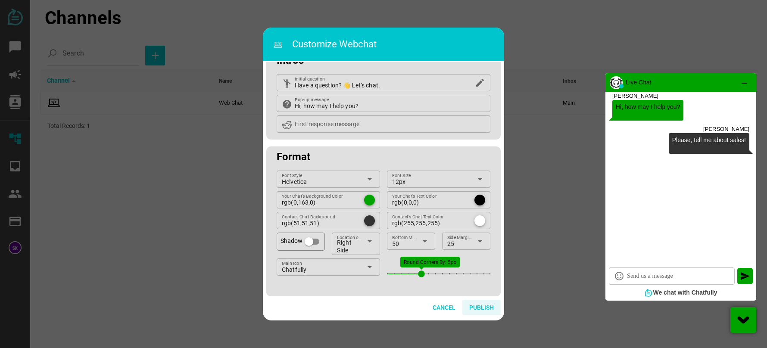
click at [480, 307] on span "Publish" at bounding box center [481, 307] width 25 height 10
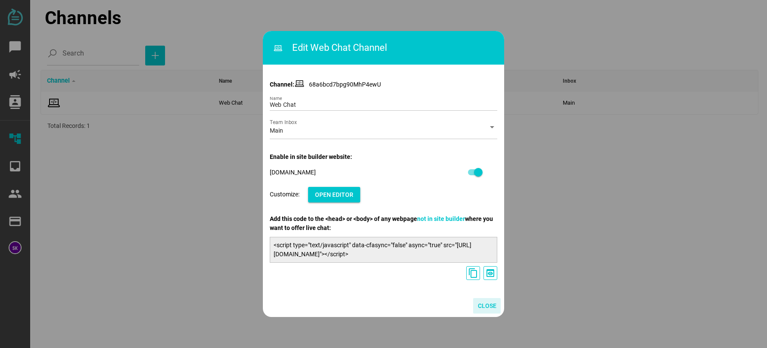
click at [490, 305] on span "Close" at bounding box center [487, 306] width 19 height 10
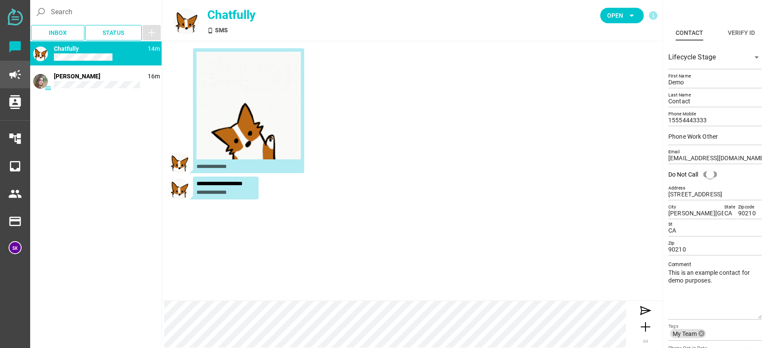
click at [18, 75] on icon "campaign" at bounding box center [15, 75] width 14 height 14
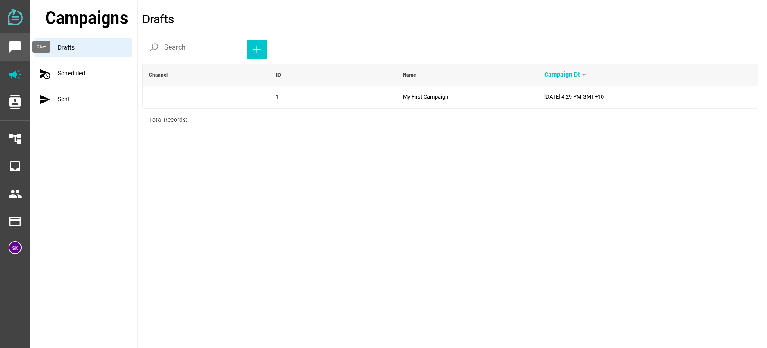
click at [21, 47] on icon "chat_bubble" at bounding box center [15, 47] width 14 height 14
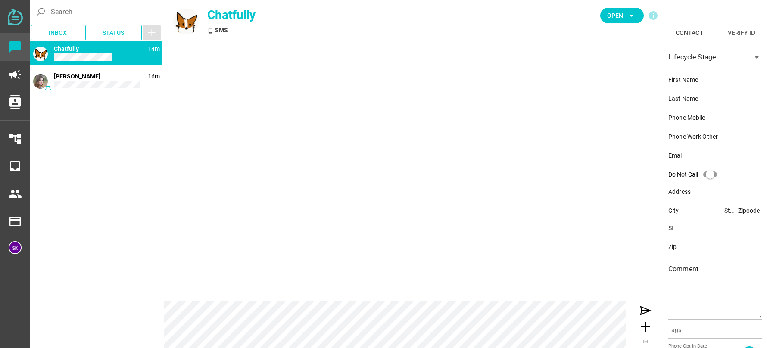
type input "Demo"
type input "Contact"
type input "15554443333"
type input "[EMAIL_ADDRESS][DOMAIN_NAME]"
type input "[STREET_ADDRESS]"
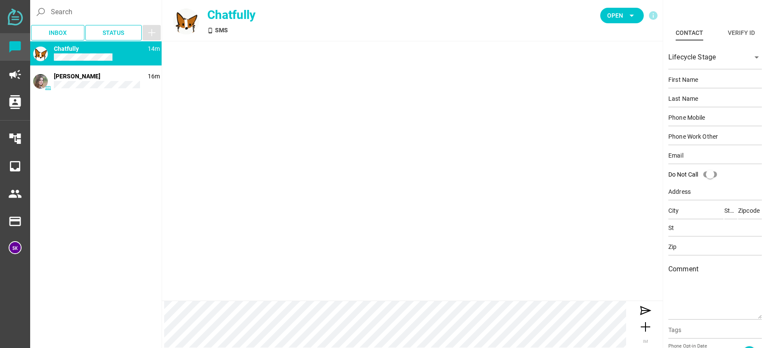
type input "[PERSON_NAME][GEOGRAPHIC_DATA]"
type input "CA"
type input "90210"
type input "CA"
type input "90210"
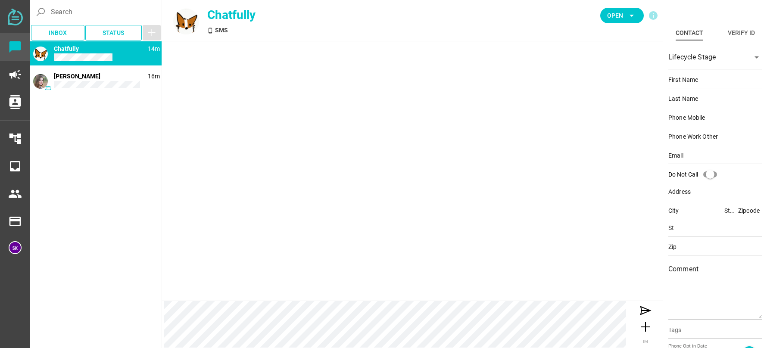
type textarea "This is an example contact for demo purposes."
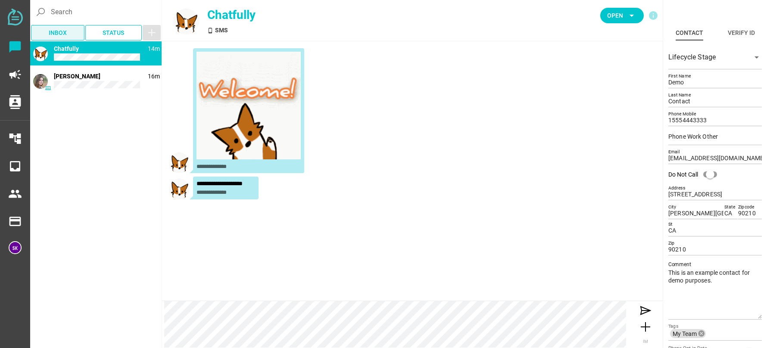
click at [68, 35] on span "Inbox" at bounding box center [58, 33] width 40 height 12
click at [106, 113] on div "phone_android 14m Chatfully 16m [PERSON_NAME]" at bounding box center [95, 193] width 131 height 305
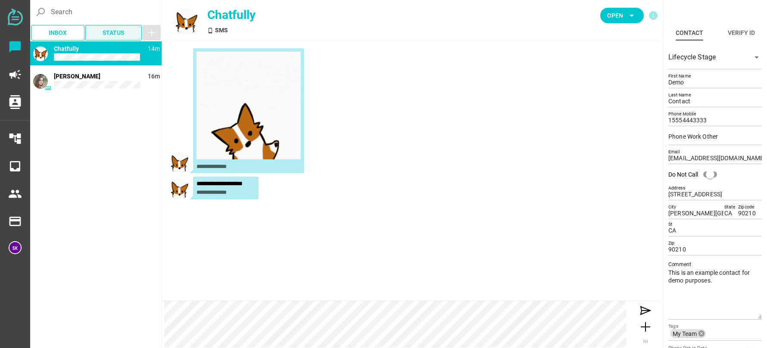
click at [119, 34] on span "Status" at bounding box center [114, 33] width 22 height 10
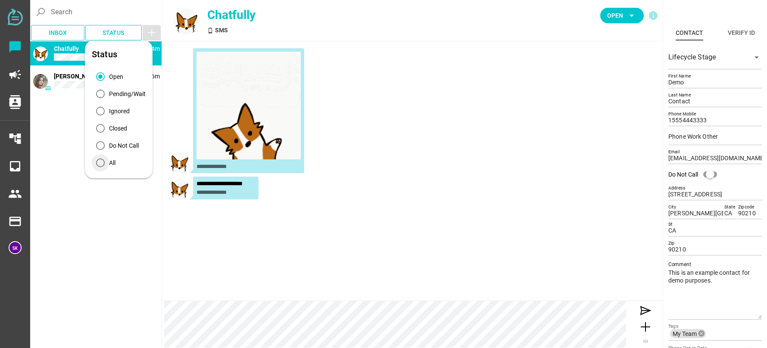
click at [105, 163] on div "All" at bounding box center [100, 162] width 17 height 17
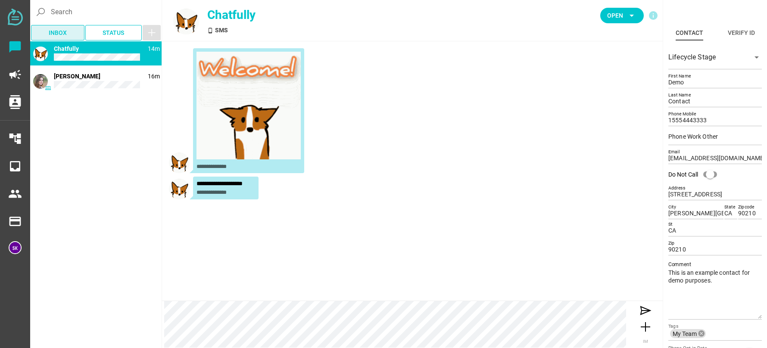
click at [53, 31] on span "Inbox" at bounding box center [58, 33] width 18 height 10
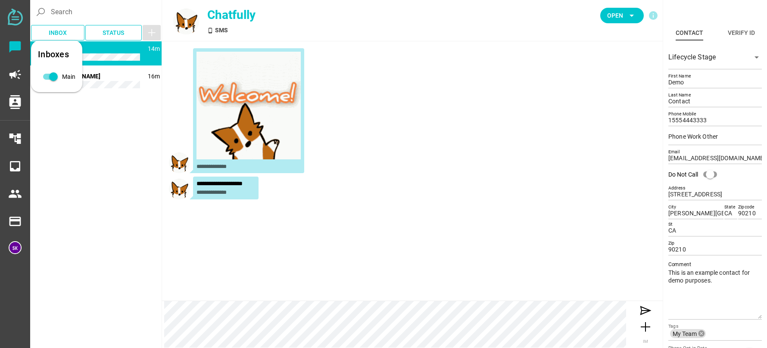
click at [102, 135] on div "phone_android 14m Chatfully 16m [PERSON_NAME]" at bounding box center [95, 193] width 131 height 305
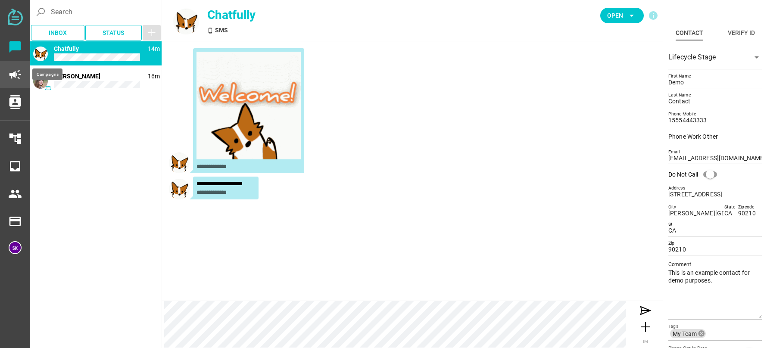
click at [7, 74] on div "campaign" at bounding box center [14, 74] width 15 height 21
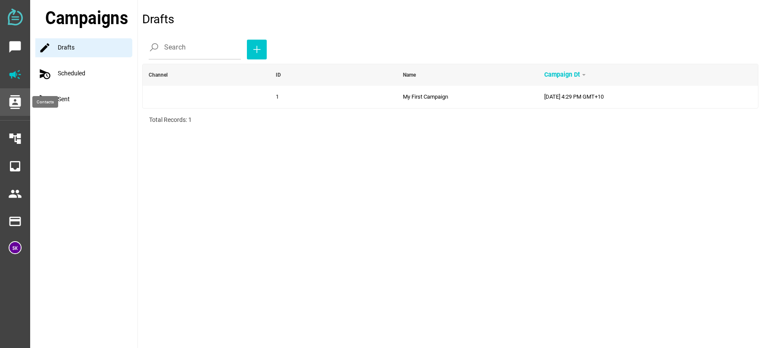
click at [13, 107] on icon "contacts" at bounding box center [15, 102] width 14 height 14
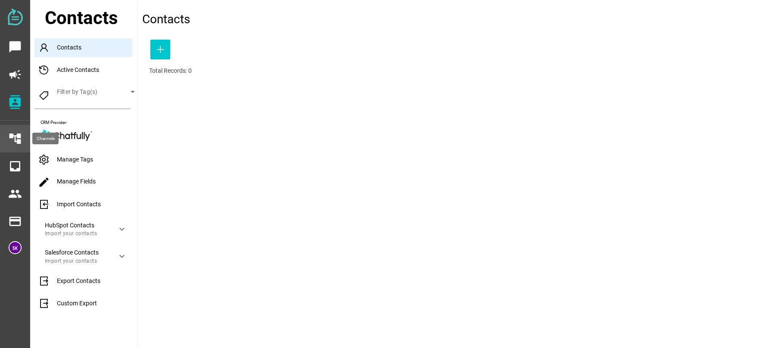
click at [13, 136] on icon "account_tree" at bounding box center [15, 139] width 14 height 14
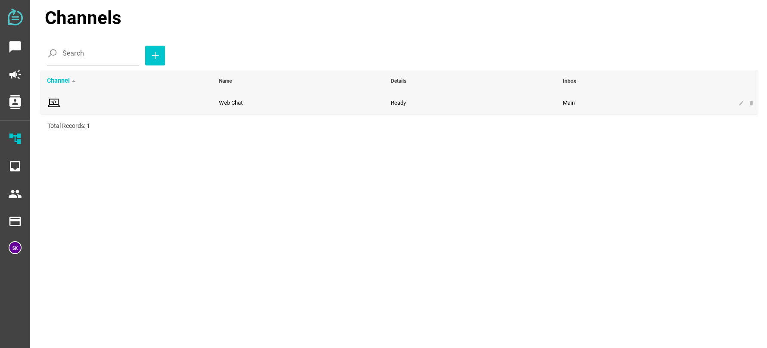
click at [240, 96] on td "Web Chat" at bounding box center [299, 103] width 172 height 22
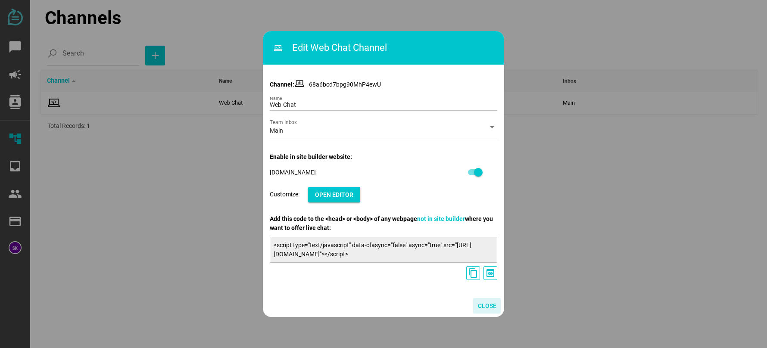
click at [488, 308] on span "Close" at bounding box center [487, 306] width 19 height 10
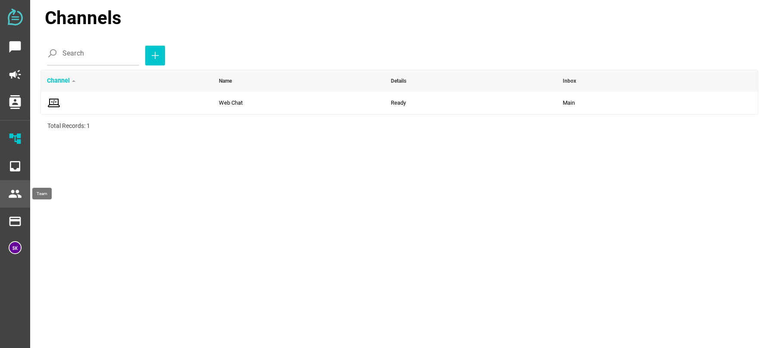
click at [8, 192] on div "people" at bounding box center [14, 193] width 15 height 21
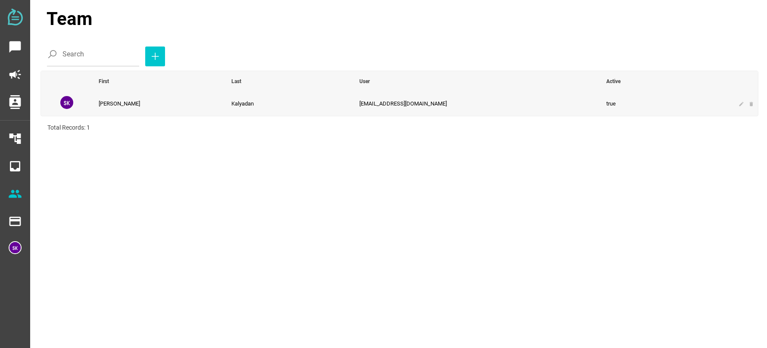
click at [170, 106] on td "[PERSON_NAME]" at bounding box center [159, 104] width 133 height 24
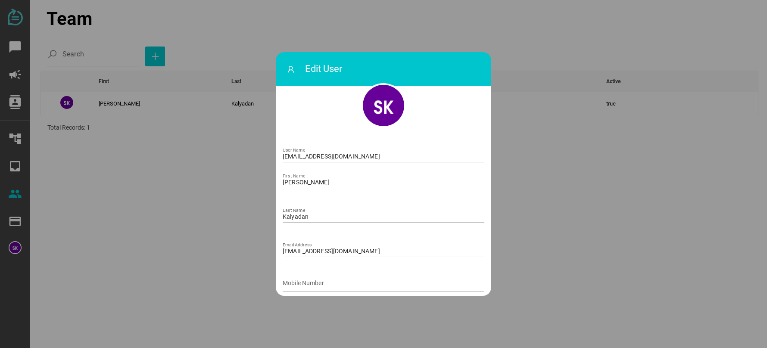
click at [615, 154] on div at bounding box center [383, 174] width 767 height 348
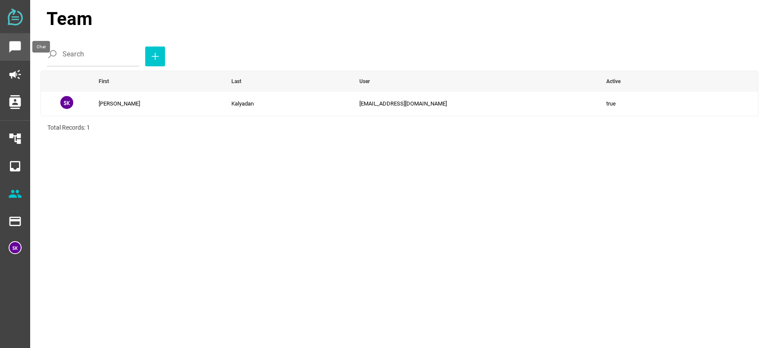
click at [22, 46] on div "chat_bubble" at bounding box center [15, 47] width 30 height 28
click at [13, 44] on icon "chat_bubble" at bounding box center [15, 47] width 14 height 14
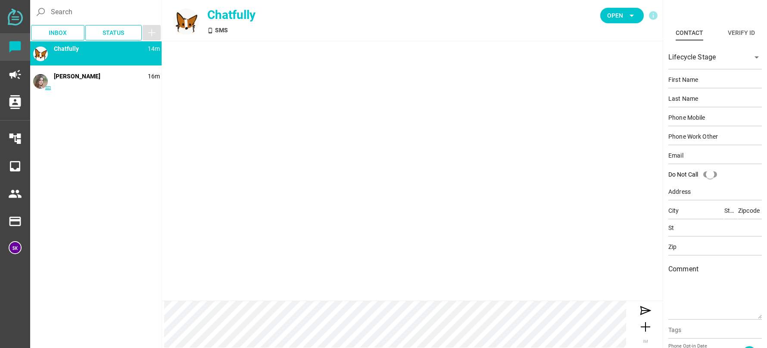
type input "Demo"
type input "Contact"
type input "15554443333"
type input "[EMAIL_ADDRESS][DOMAIN_NAME]"
type input "[STREET_ADDRESS]"
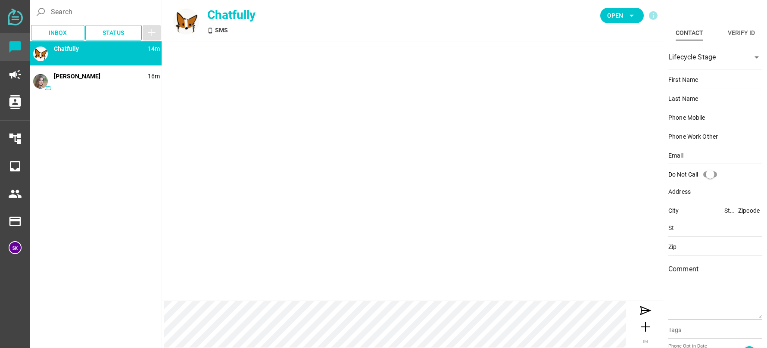
type input "[PERSON_NAME][GEOGRAPHIC_DATA]"
type input "CA"
type input "90210"
type input "CA"
type input "90210"
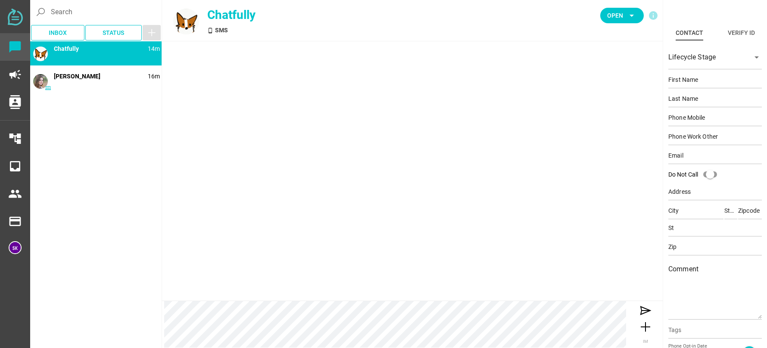
type textarea "This is an example contact for demo purposes."
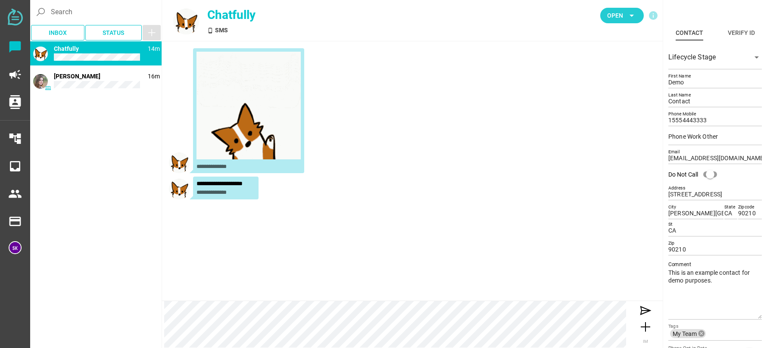
click at [612, 19] on span "Open" at bounding box center [615, 15] width 16 height 10
click at [463, 133] on div "**********" at bounding box center [412, 112] width 487 height 128
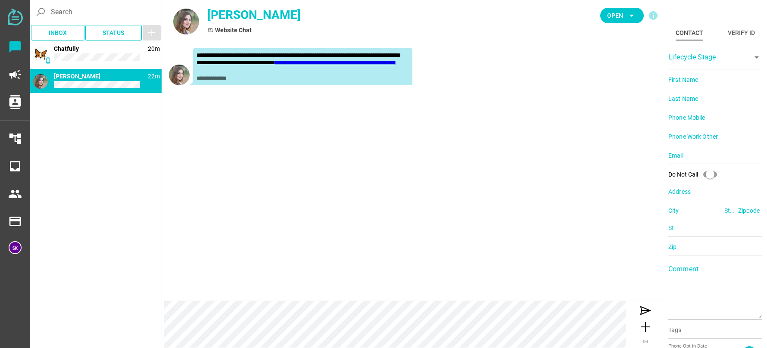
click at [275, 65] on link "**********" at bounding box center [335, 62] width 121 height 6
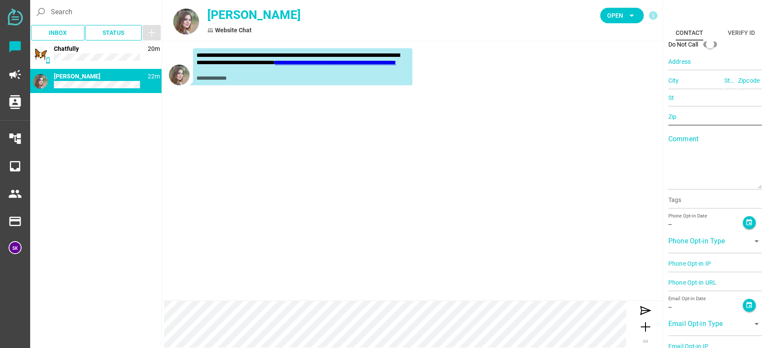
scroll to position [136, 0]
